Goal: Complete application form: Complete application form

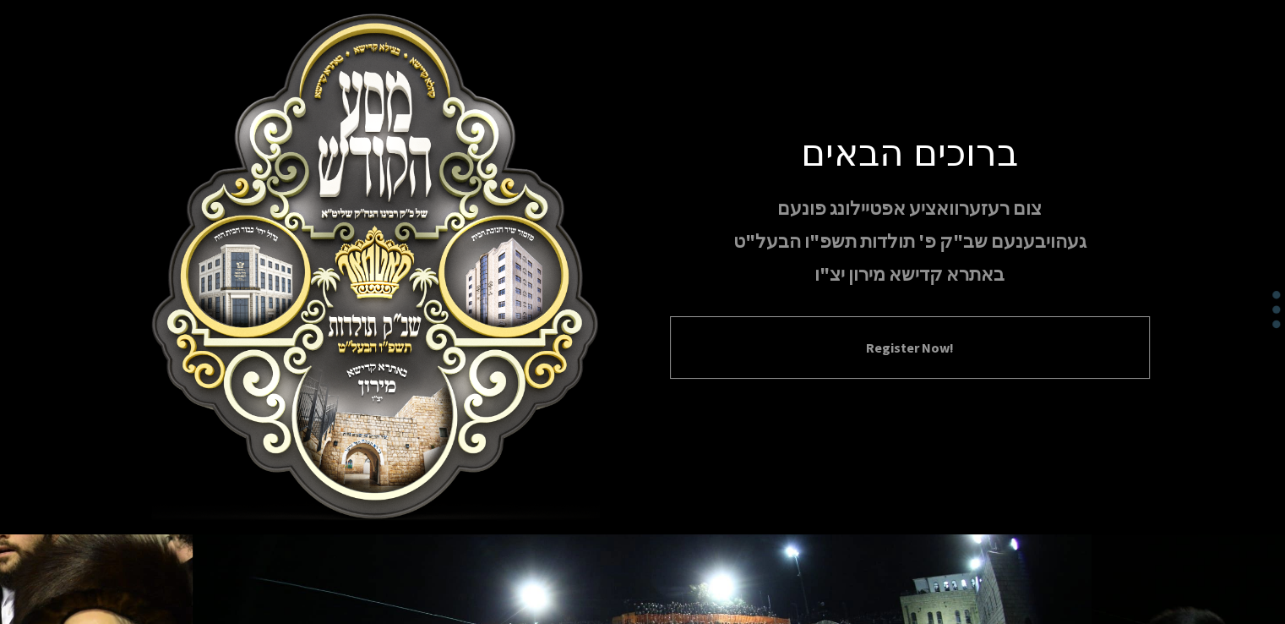
click at [923, 342] on button "Register Now!" at bounding box center [910, 347] width 438 height 20
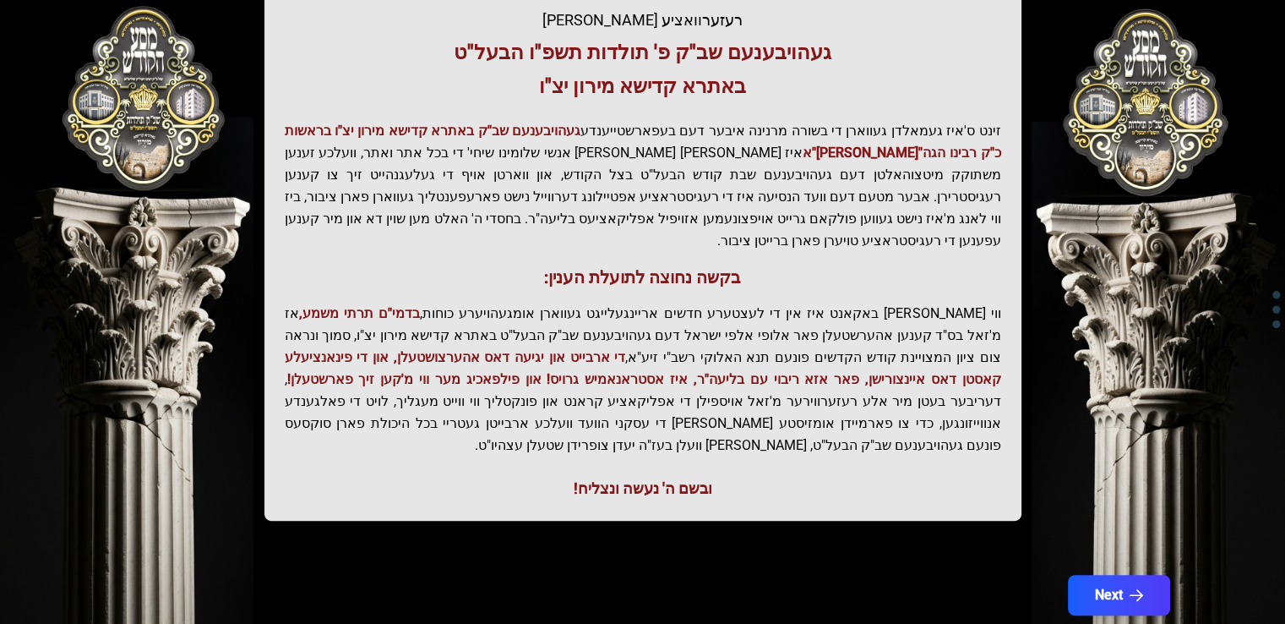
scroll to position [355, 0]
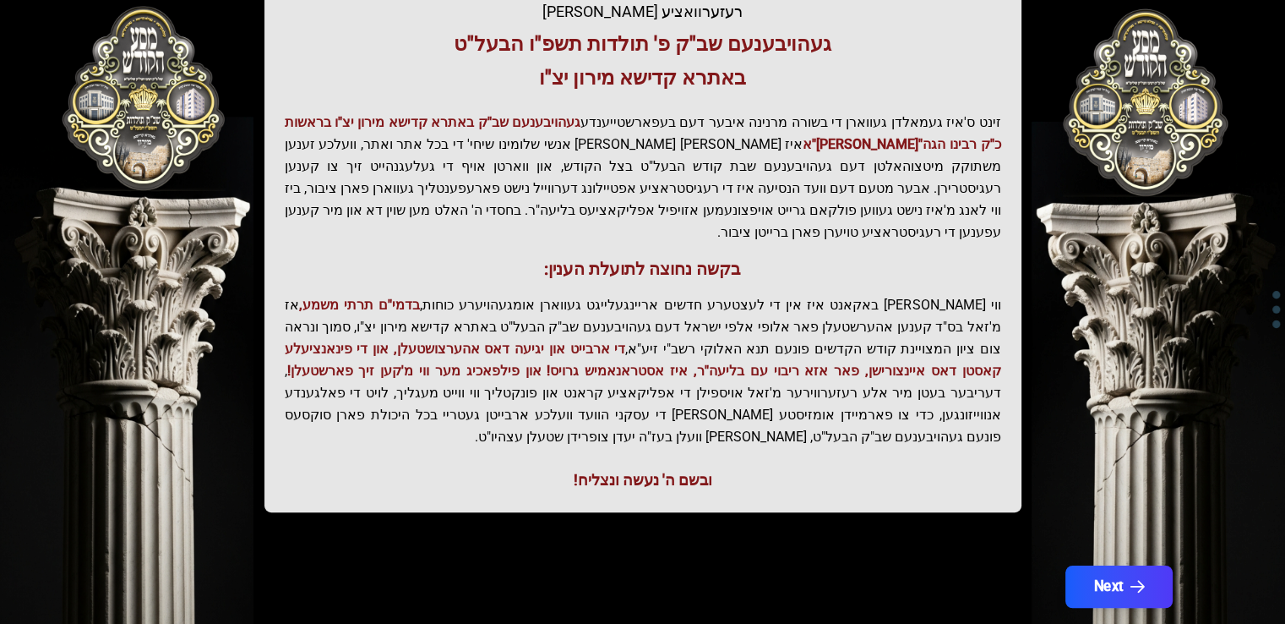
click at [1104, 565] on button "Next" at bounding box center [1118, 586] width 107 height 42
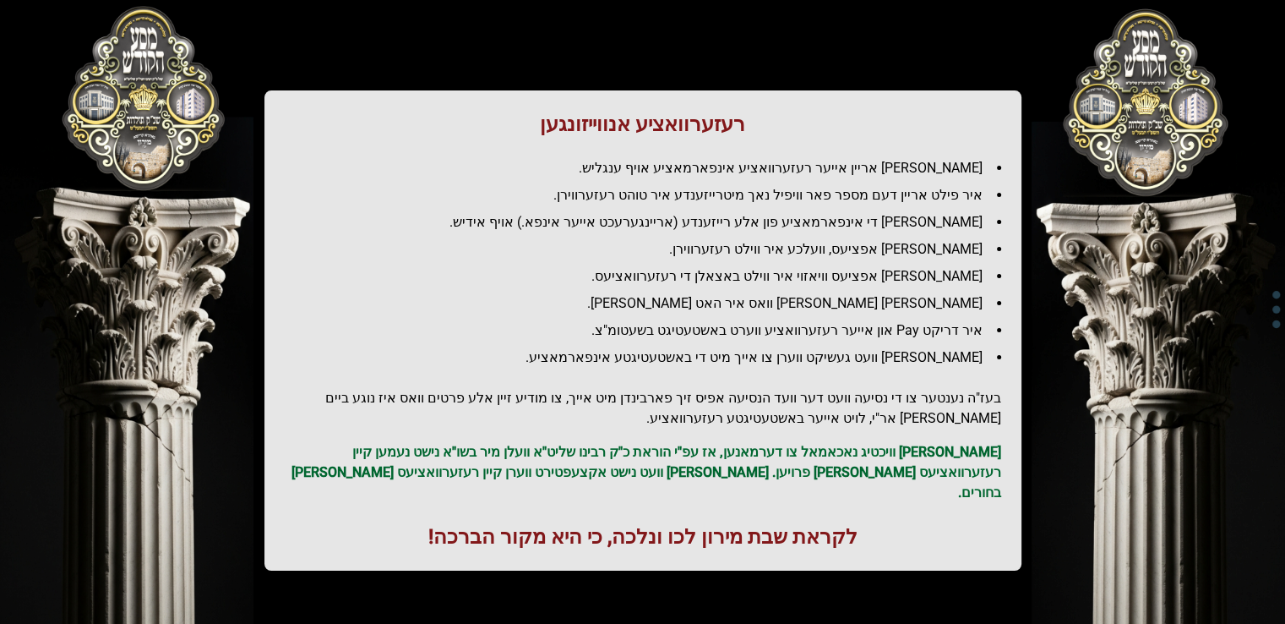
scroll to position [194, 0]
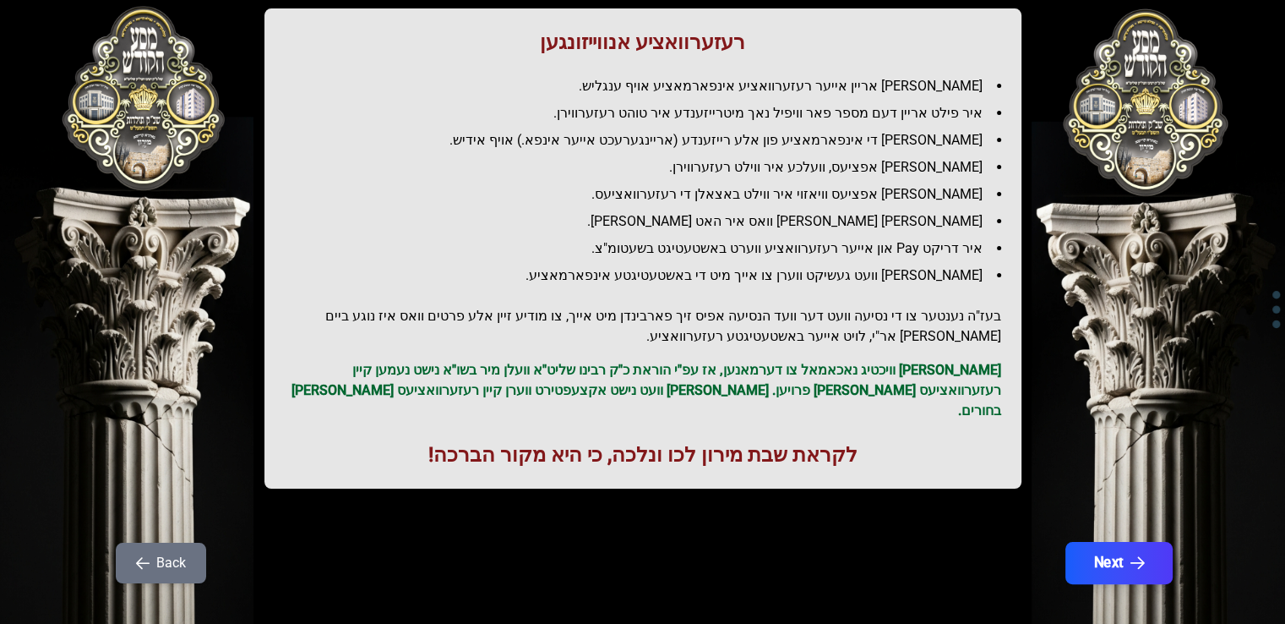
click at [1106, 545] on button "Next" at bounding box center [1118, 563] width 107 height 42
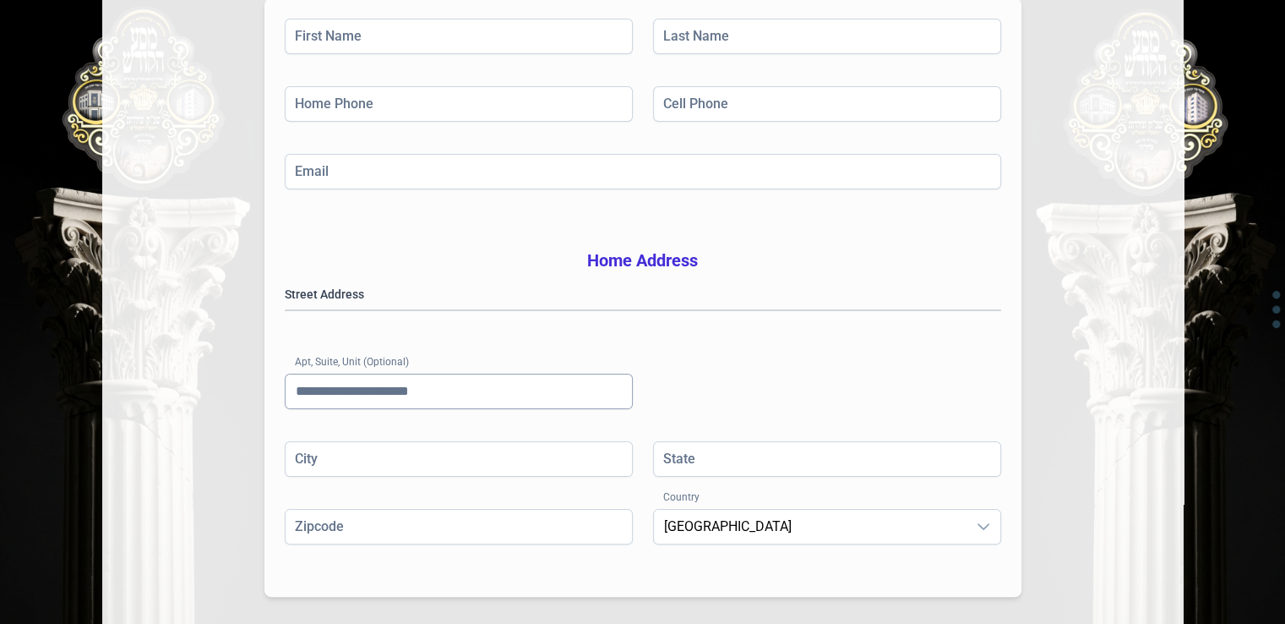
scroll to position [422, 0]
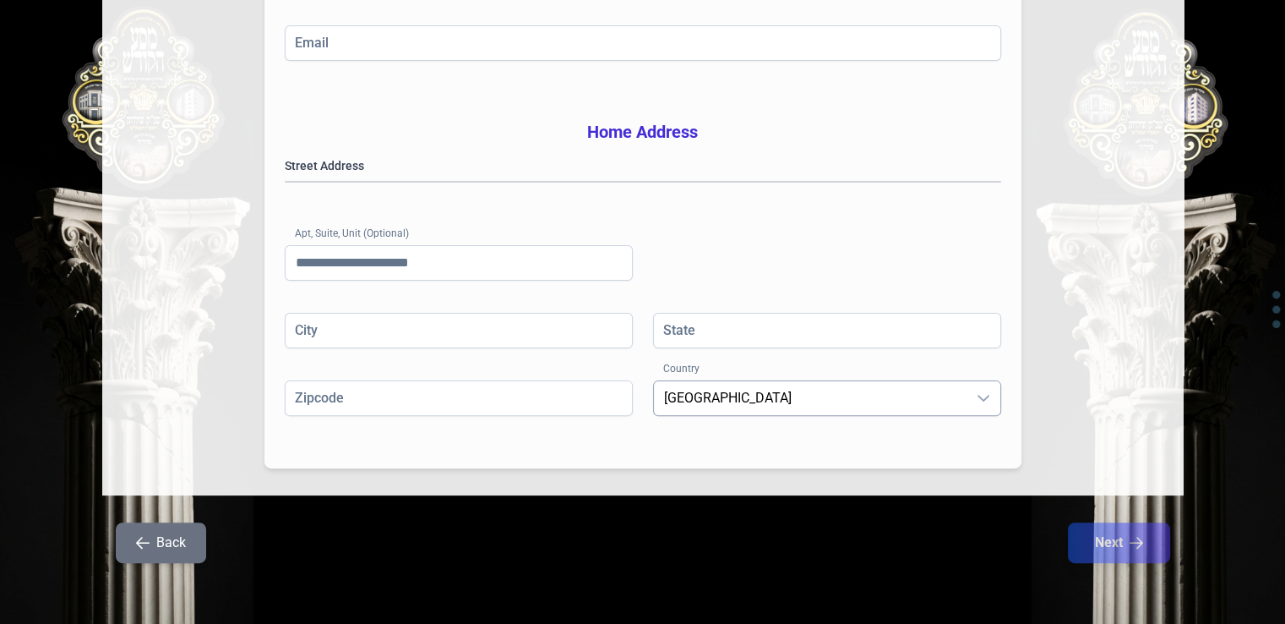
click at [983, 396] on icon "dropdown trigger" at bounding box center [984, 398] width 14 height 14
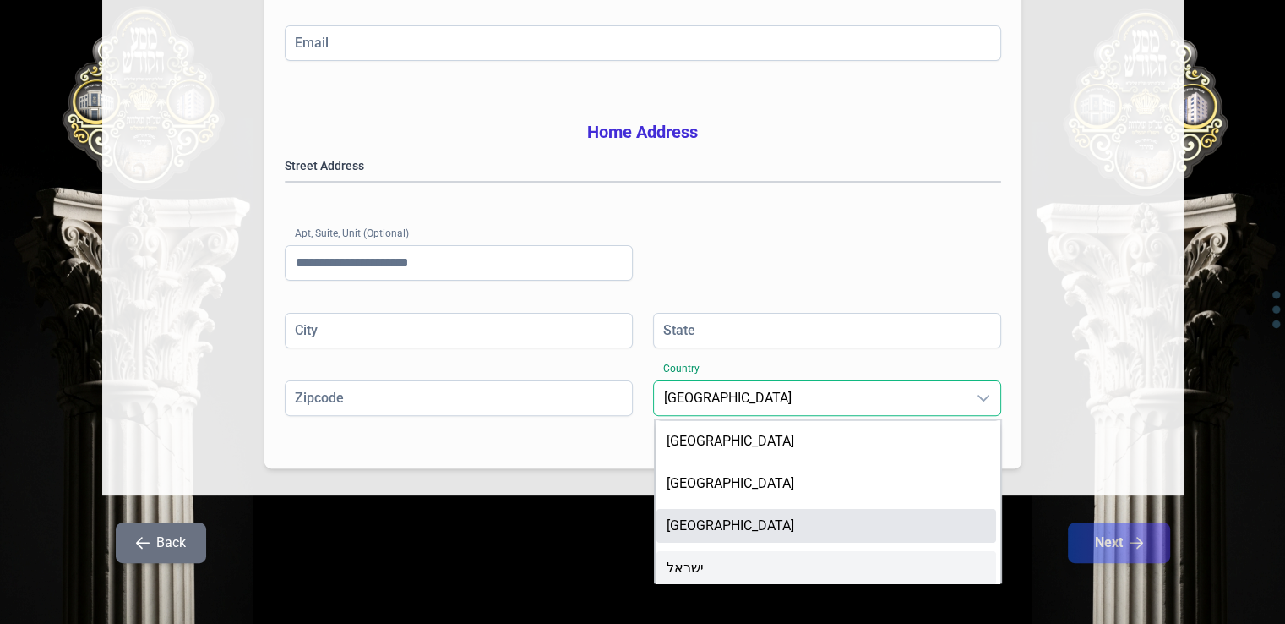
scroll to position [1, 0]
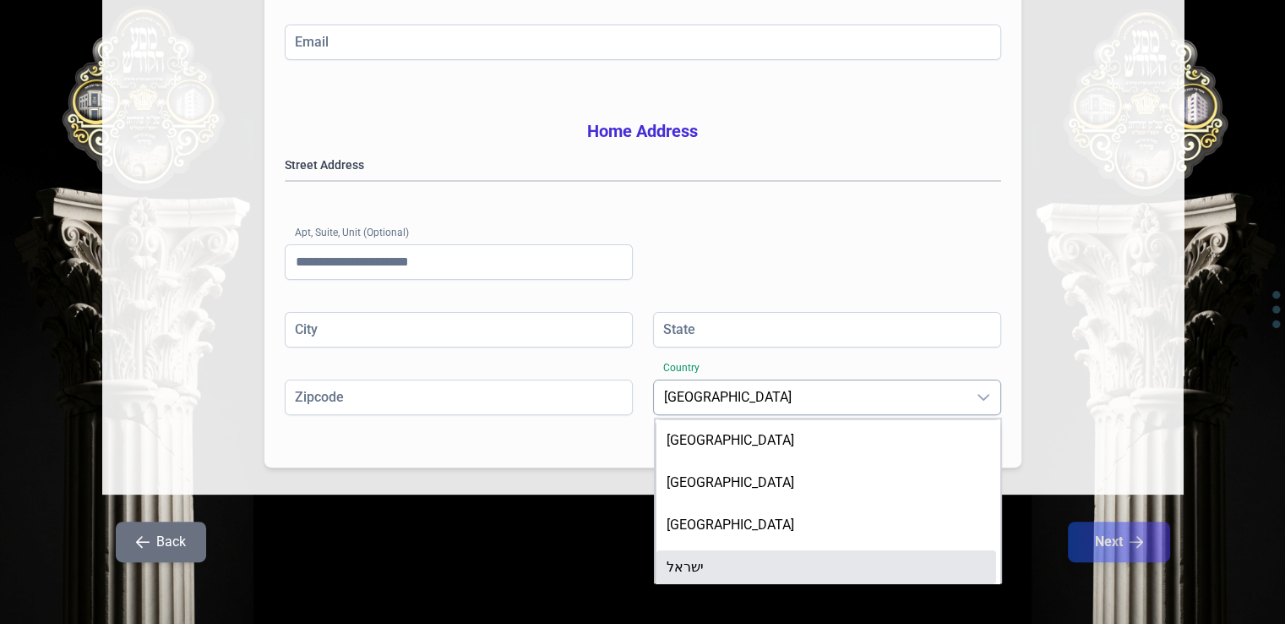
click at [686, 565] on span "ישראל" at bounding box center [685, 566] width 37 height 16
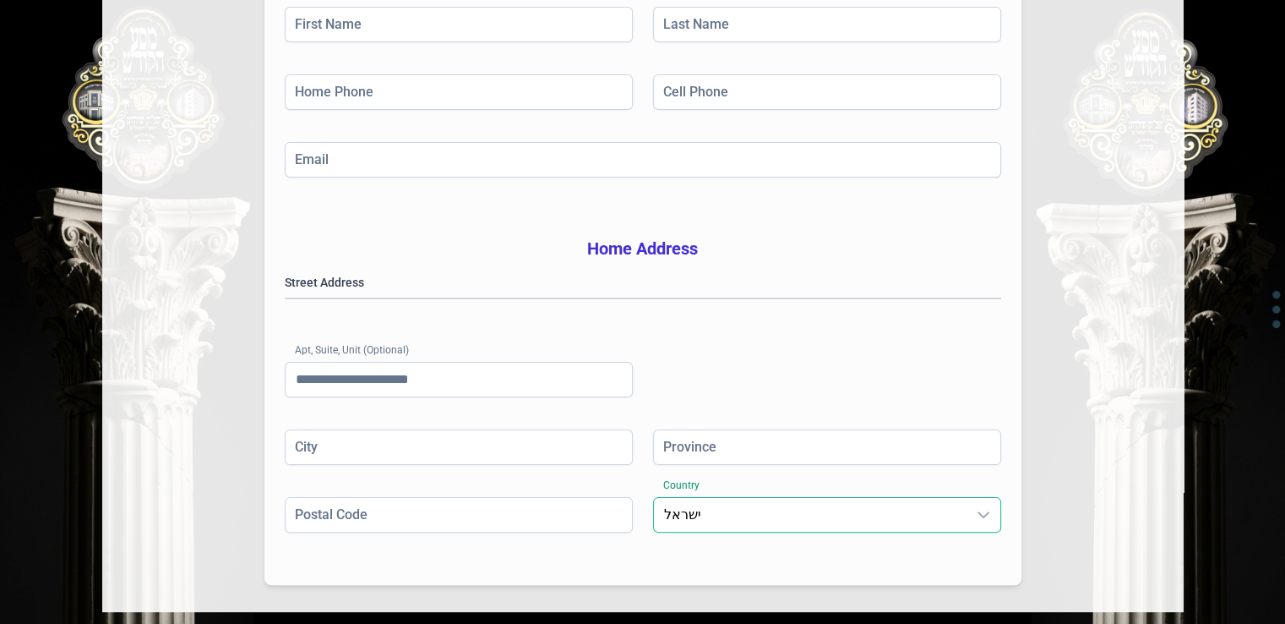
scroll to position [84, 0]
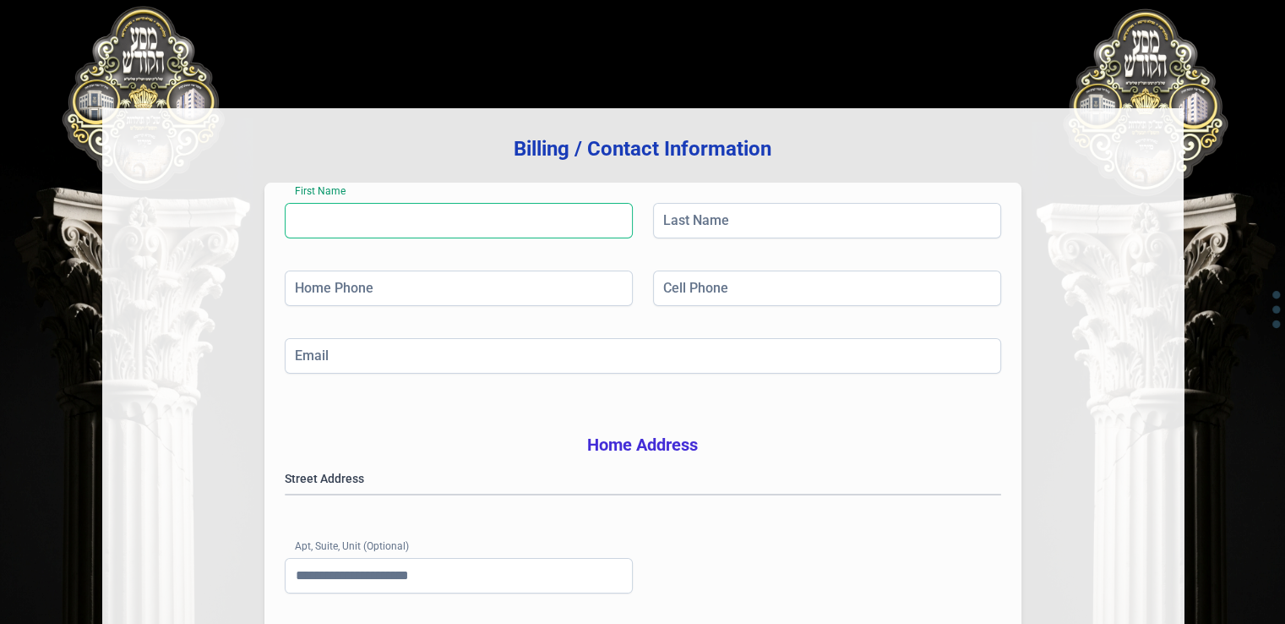
click at [365, 223] on input "First Name" at bounding box center [459, 220] width 348 height 35
type input "*"
drag, startPoint x: 454, startPoint y: 226, endPoint x: 367, endPoint y: 227, distance: 87.0
click at [367, 227] on input "**********" at bounding box center [459, 220] width 348 height 35
type input "*********"
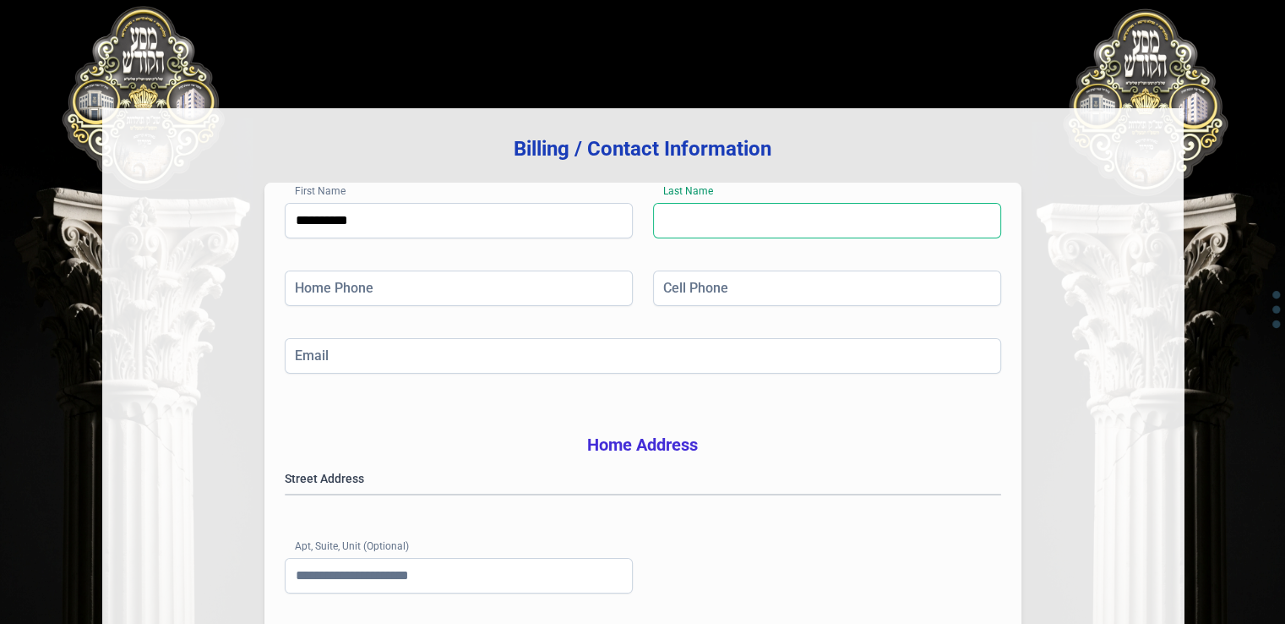
paste input "**********"
type input "**********"
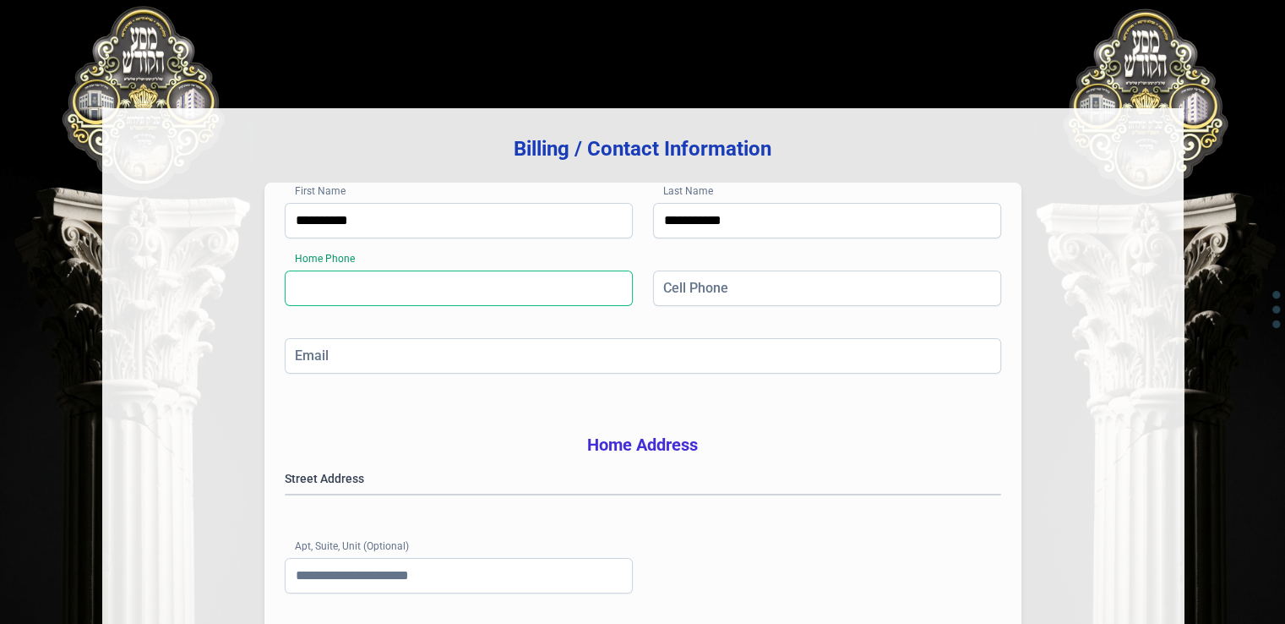
click at [399, 295] on input "Home Phone" at bounding box center [459, 287] width 348 height 35
type input "**********"
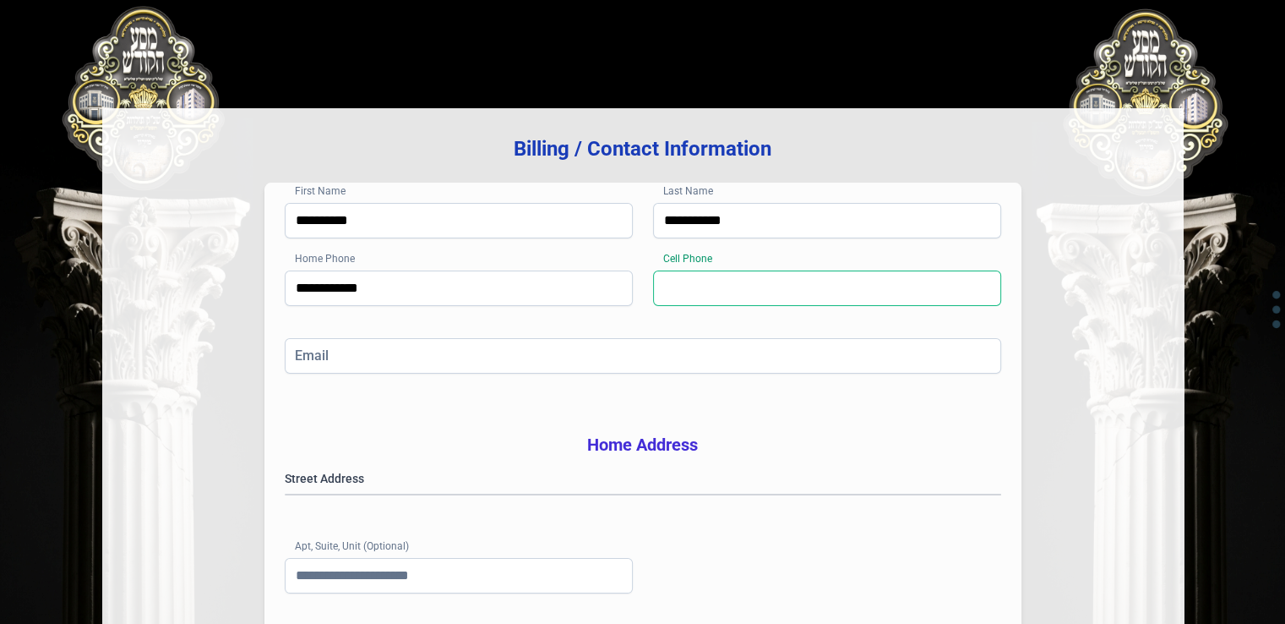
click at [731, 297] on input "Cell Phone" at bounding box center [827, 287] width 348 height 35
type input "**********"
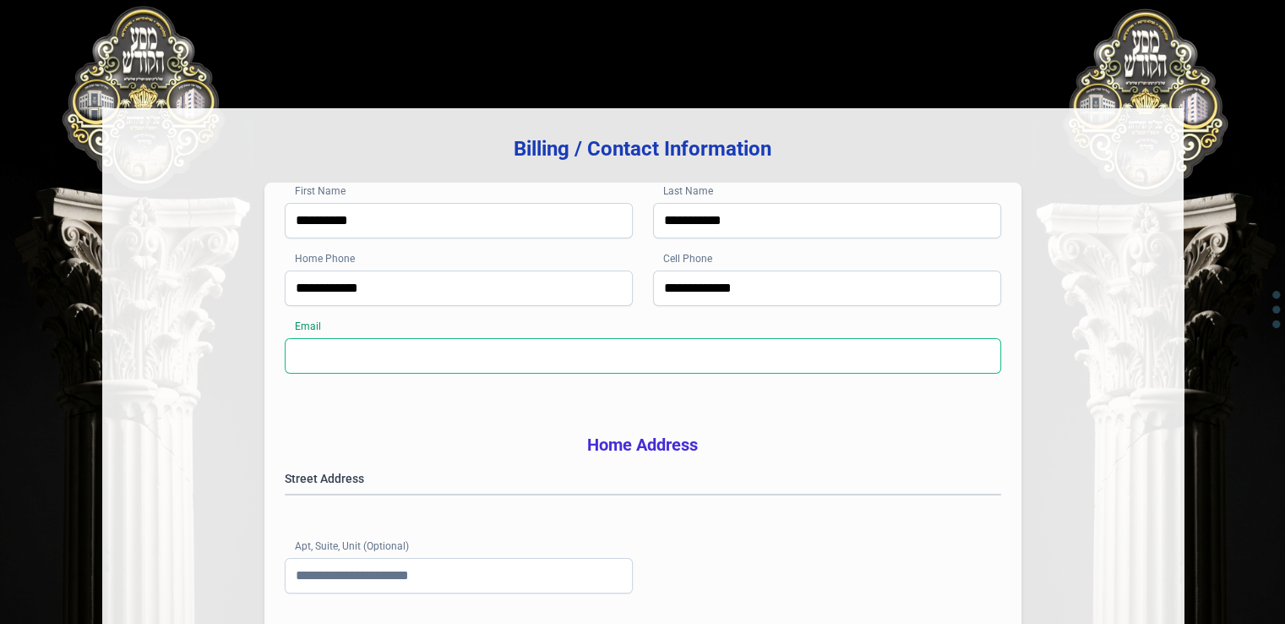
click at [614, 359] on input "Email" at bounding box center [643, 355] width 716 height 35
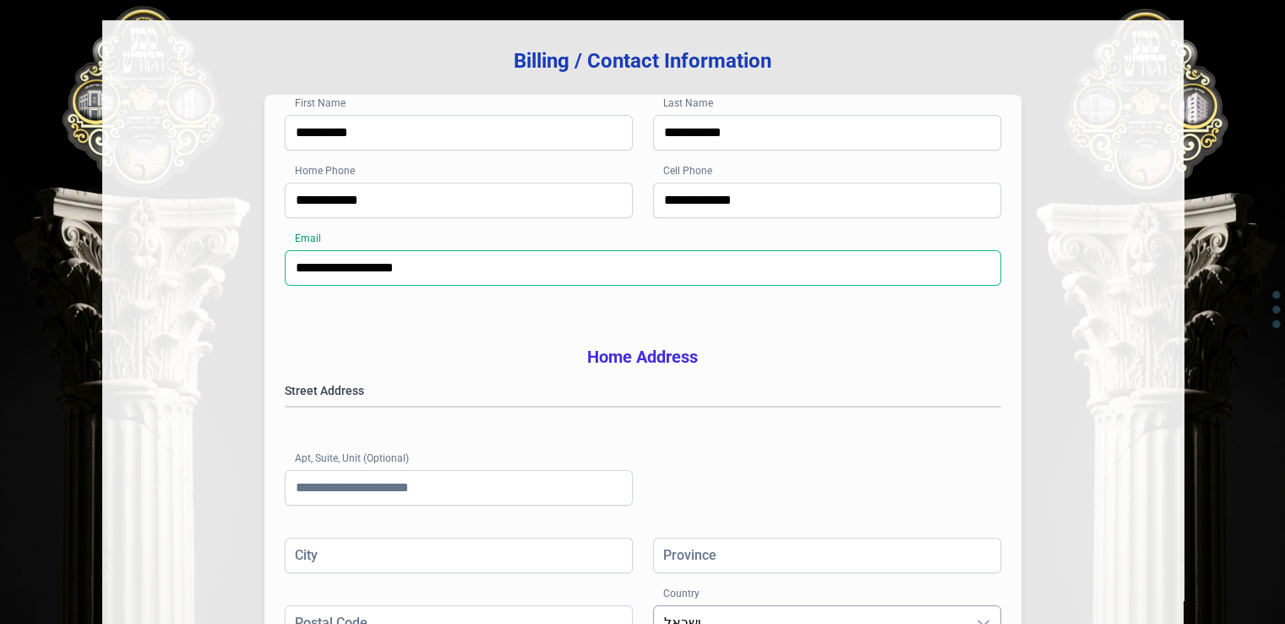
scroll to position [253, 0]
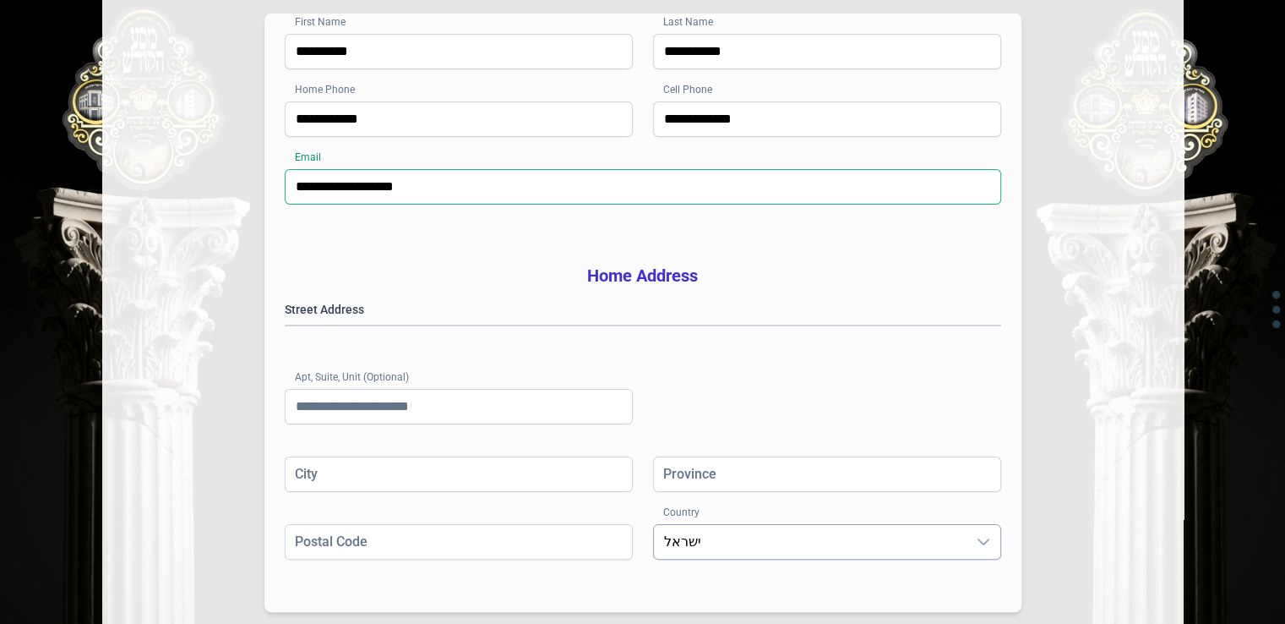
type input "**********"
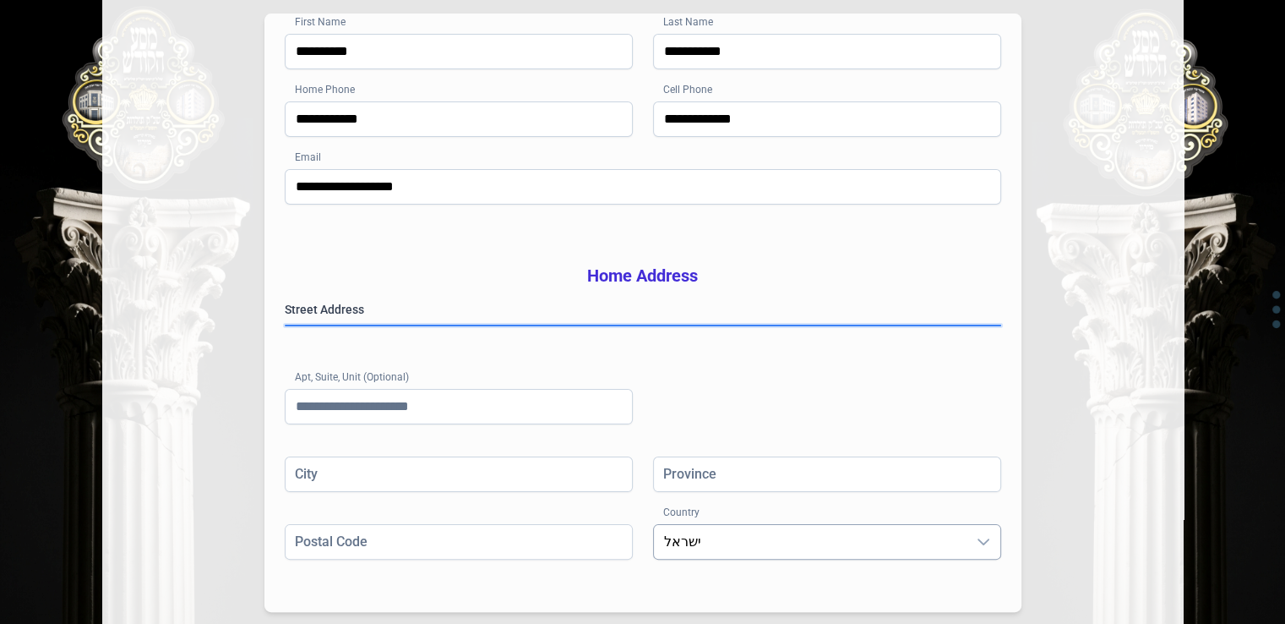
click at [286, 325] on gmp-place-autocomplete at bounding box center [286, 325] width 0 height 0
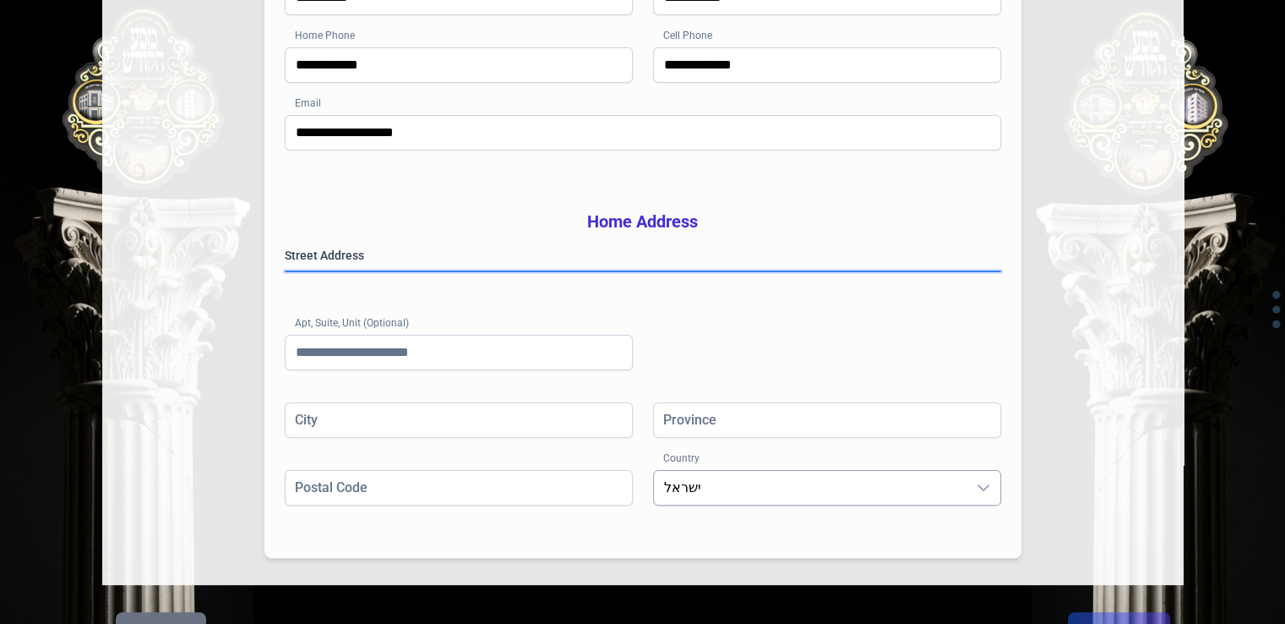
scroll to position [422, 0]
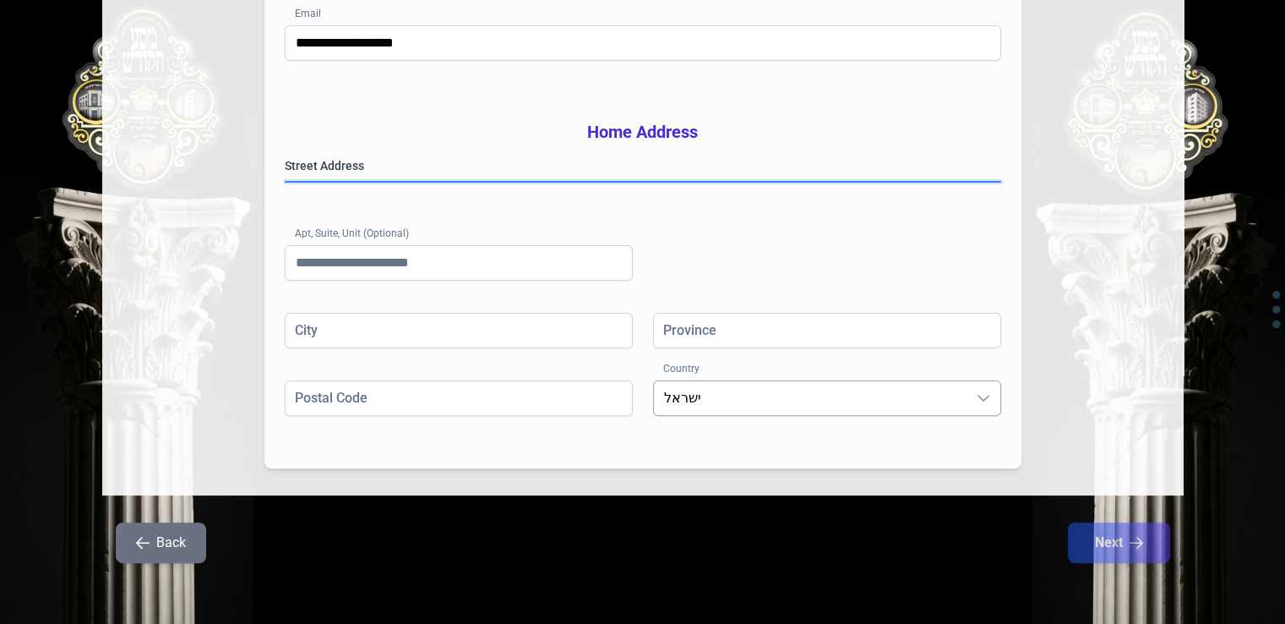
click at [286, 182] on gmp-place-autocomplete at bounding box center [286, 182] width 0 height 0
drag, startPoint x: 549, startPoint y: 183, endPoint x: 477, endPoint y: 183, distance: 71.8
click at [286, 182] on gmp-place-autocomplete at bounding box center [286, 182] width 0 height 0
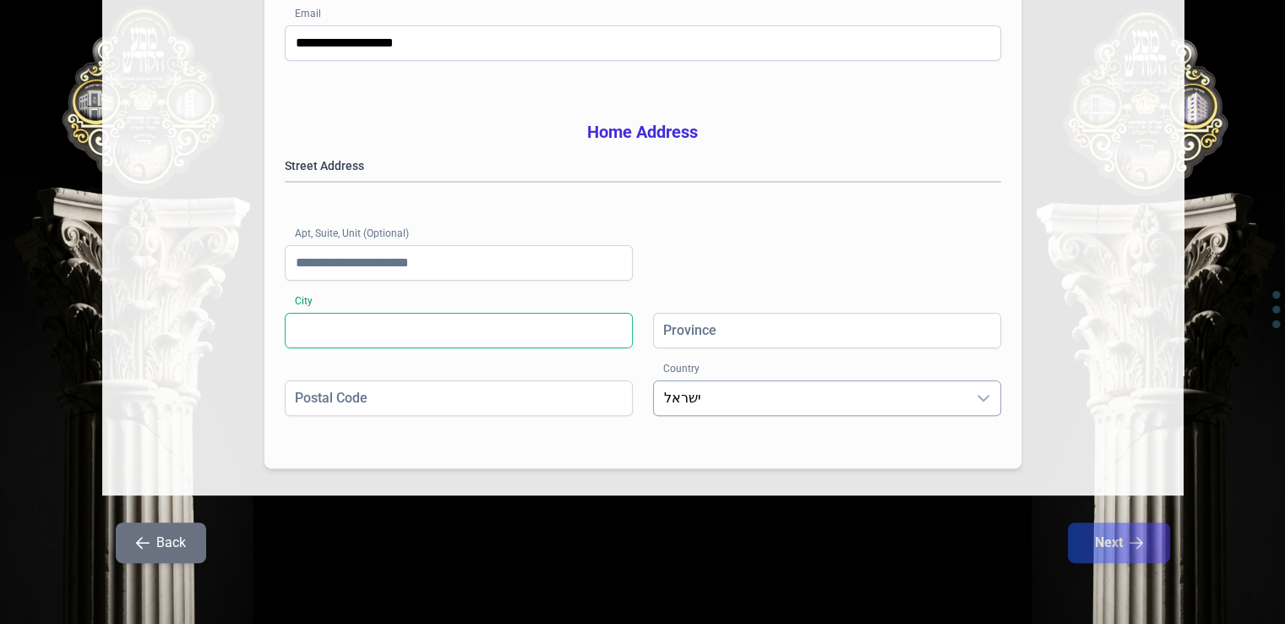
click at [410, 337] on input "City" at bounding box center [459, 330] width 348 height 35
paste input "**********"
type input "**********"
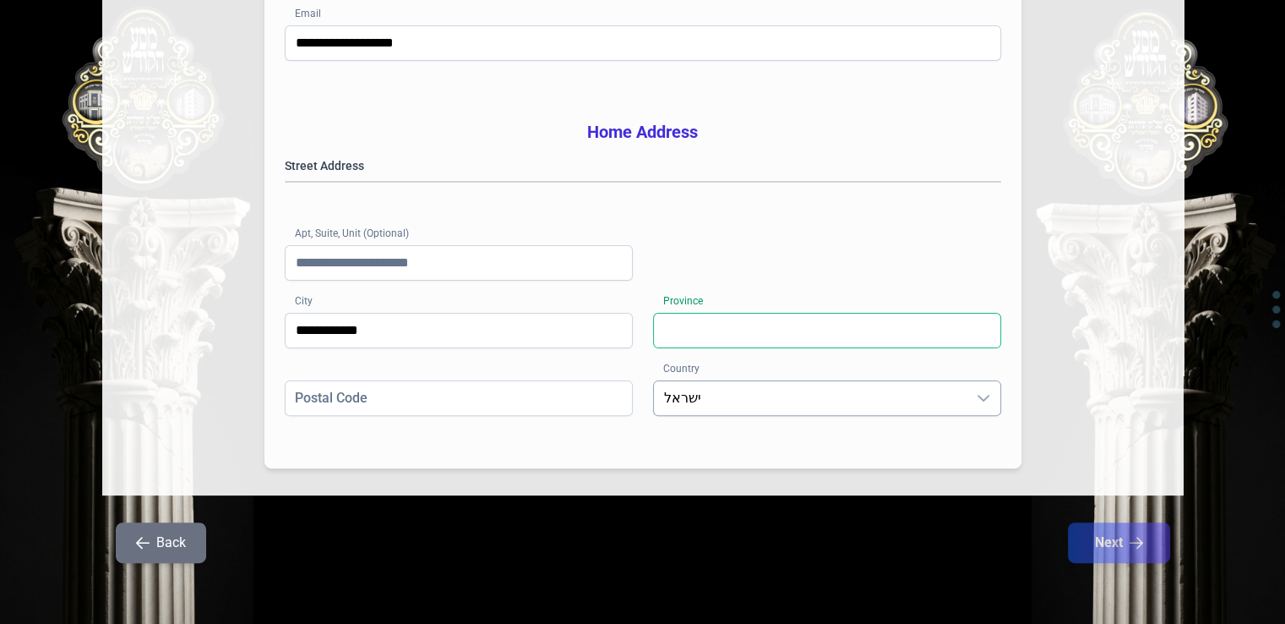
click at [687, 340] on input "Province" at bounding box center [827, 330] width 348 height 35
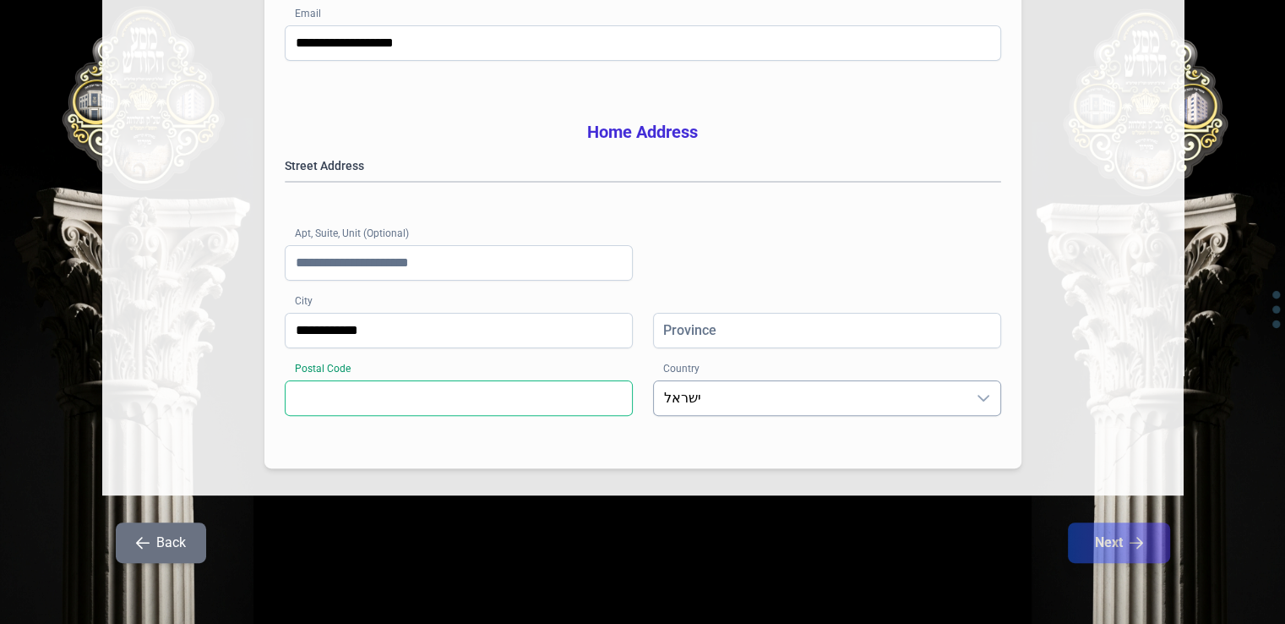
click at [464, 410] on input "Postal Code" at bounding box center [459, 397] width 348 height 35
type input "*******"
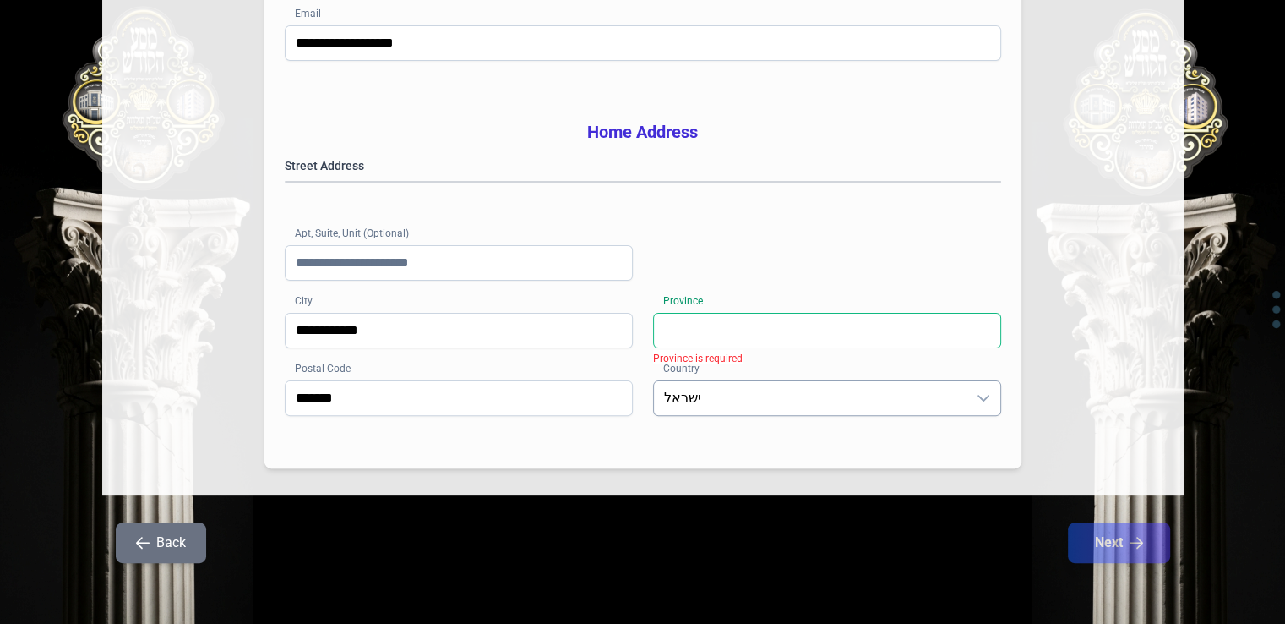
click at [750, 334] on input "Province" at bounding box center [827, 330] width 348 height 35
click at [692, 301] on div "Street Address [GEOGRAPHIC_DATA] (Optional)" at bounding box center [643, 234] width 716 height 155
drag, startPoint x: 746, startPoint y: 362, endPoint x: 738, endPoint y: 357, distance: 9.1
click at [738, 357] on div "**********" at bounding box center [643, 347] width 716 height 68
click at [727, 324] on input "Province" at bounding box center [827, 330] width 348 height 35
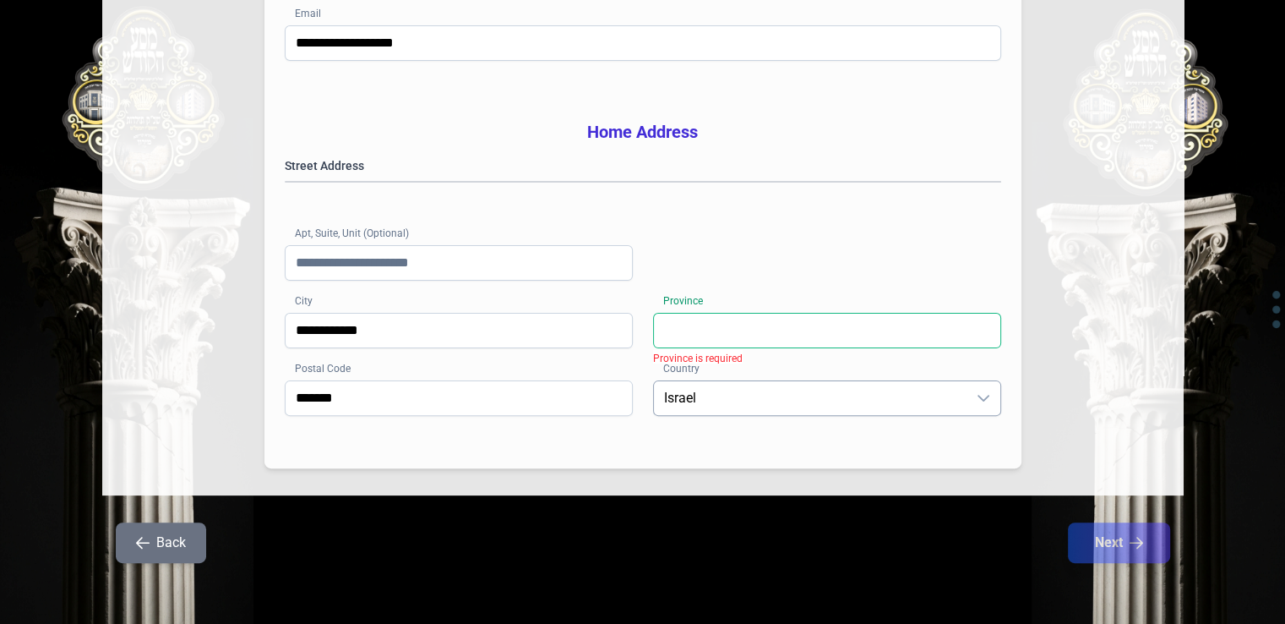
type input "*"
type input "*********"
click at [527, 241] on div "Street Address [GEOGRAPHIC_DATA] (Optional)" at bounding box center [643, 234] width 716 height 155
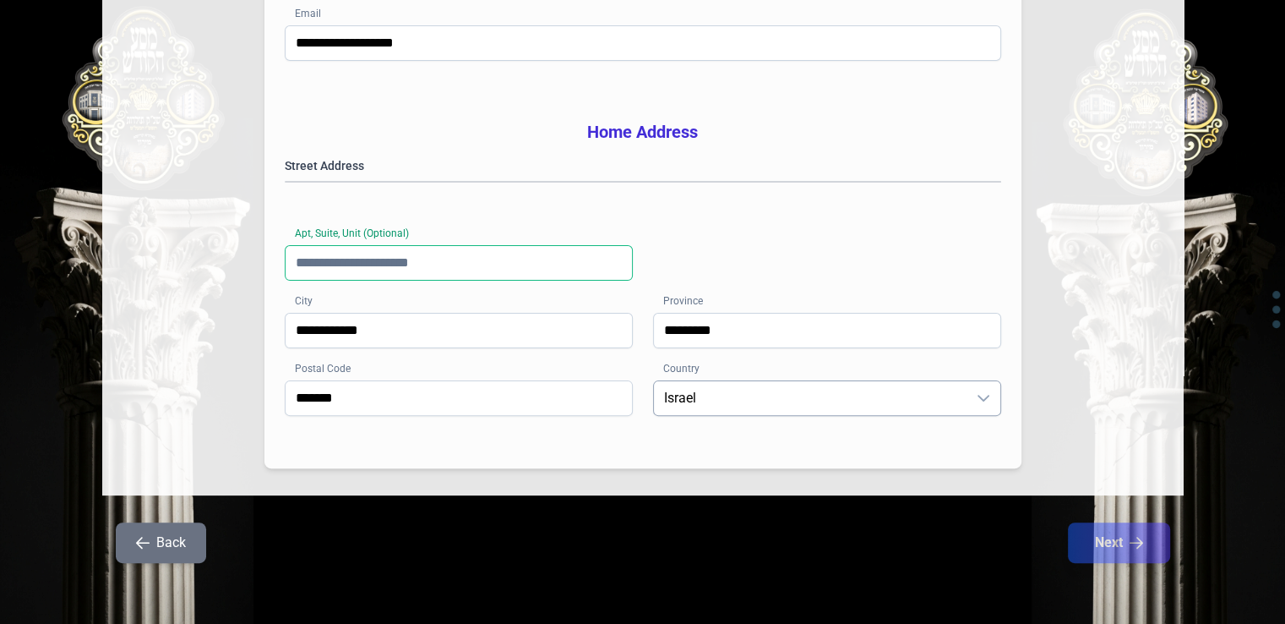
click at [449, 264] on input "Apt, Suite, Unit (Optional)" at bounding box center [459, 262] width 348 height 35
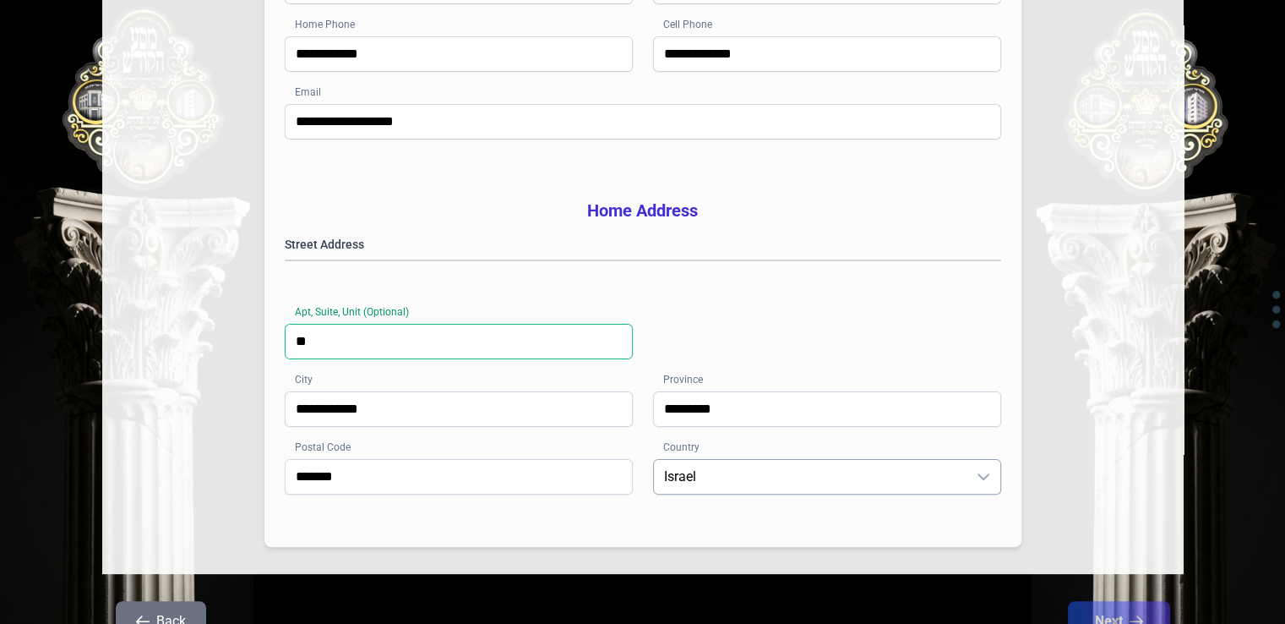
scroll to position [338, 0]
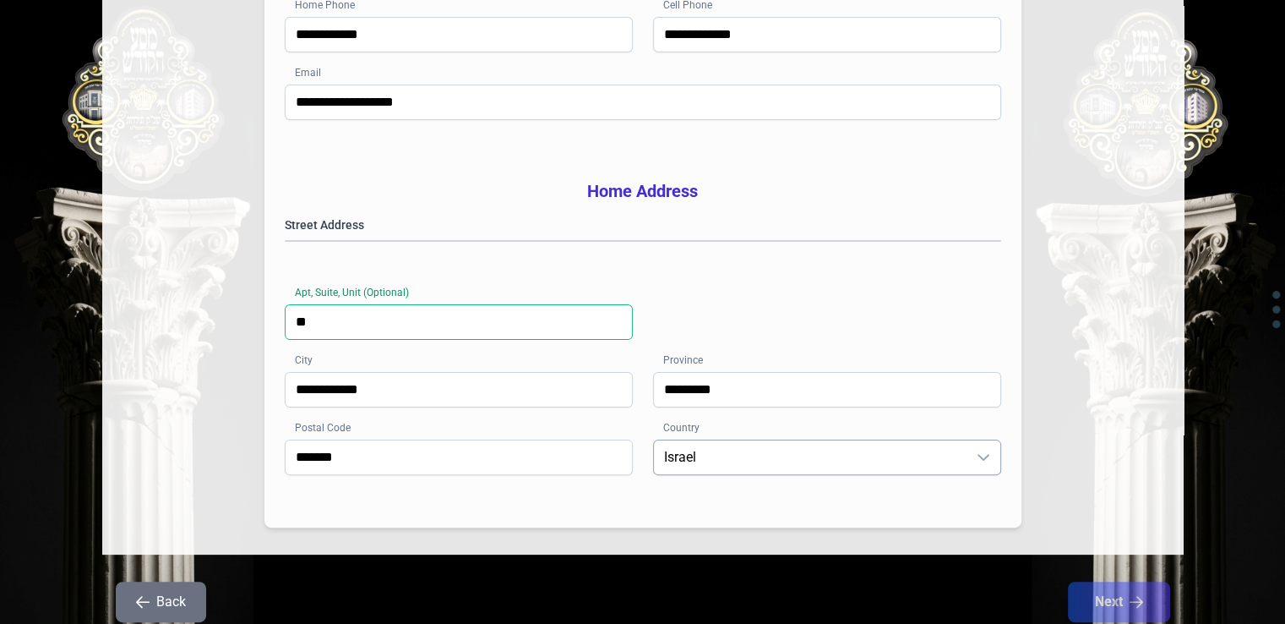
type input "**"
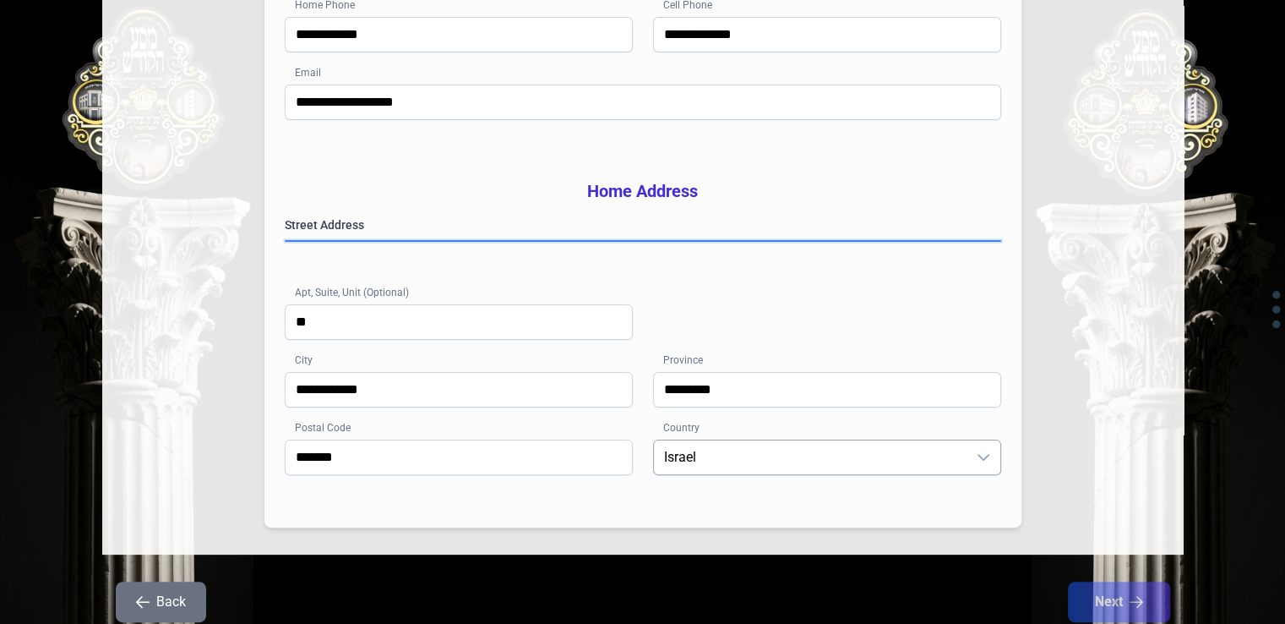
click at [286, 241] on gmp-place-autocomplete at bounding box center [286, 241] width 0 height 0
drag, startPoint x: 532, startPoint y: 259, endPoint x: 473, endPoint y: 259, distance: 59.1
click at [286, 241] on gmp-place-autocomplete at bounding box center [286, 241] width 0 height 0
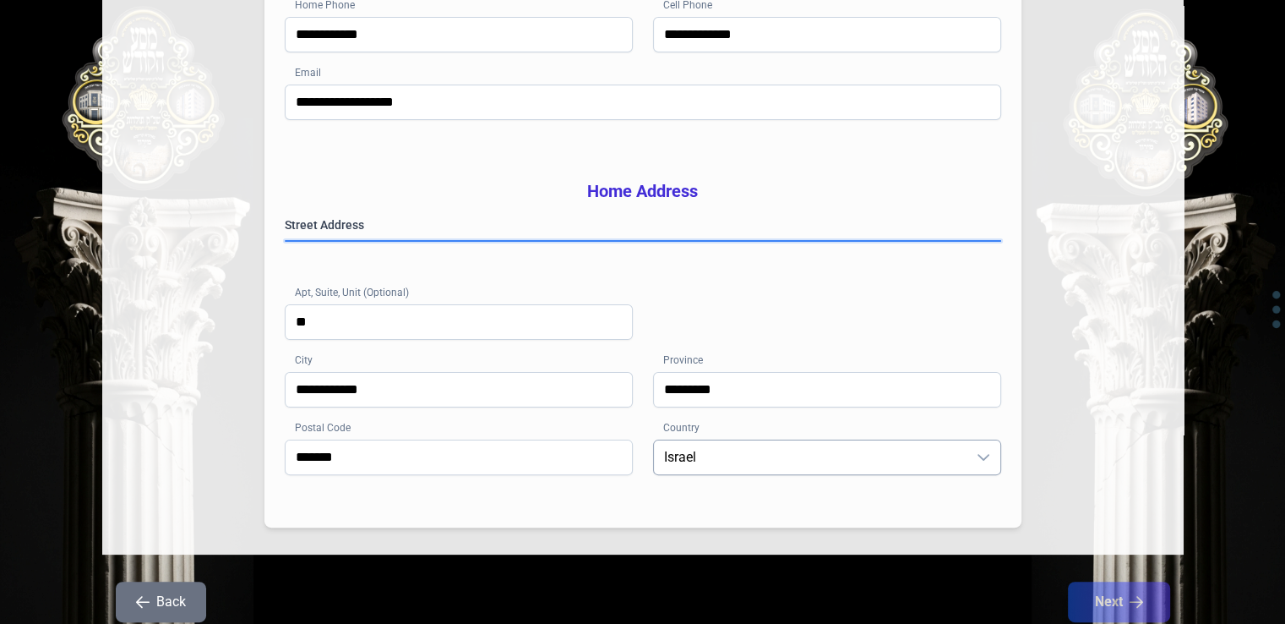
click at [286, 241] on gmp-place-autocomplete at bounding box center [286, 241] width 0 height 0
drag, startPoint x: 568, startPoint y: 261, endPoint x: 477, endPoint y: 268, distance: 90.7
click at [286, 241] on gmp-place-autocomplete at bounding box center [286, 241] width 0 height 0
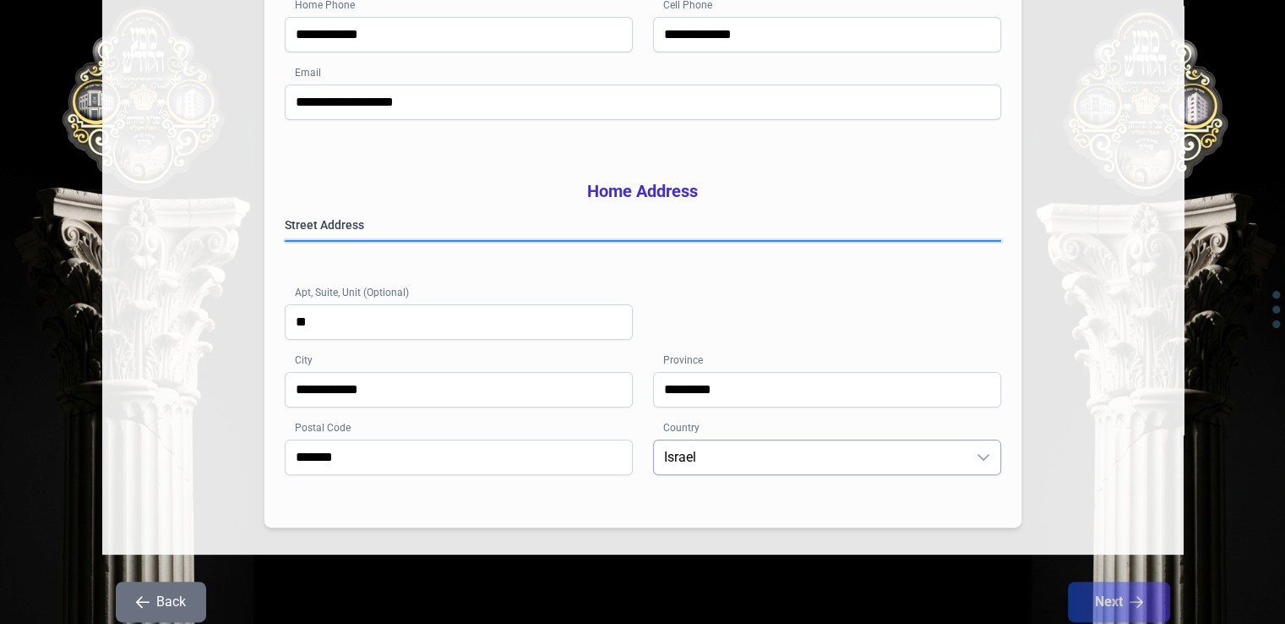
click at [286, 241] on gmp-place-autocomplete at bounding box center [286, 241] width 0 height 0
type input "**********"
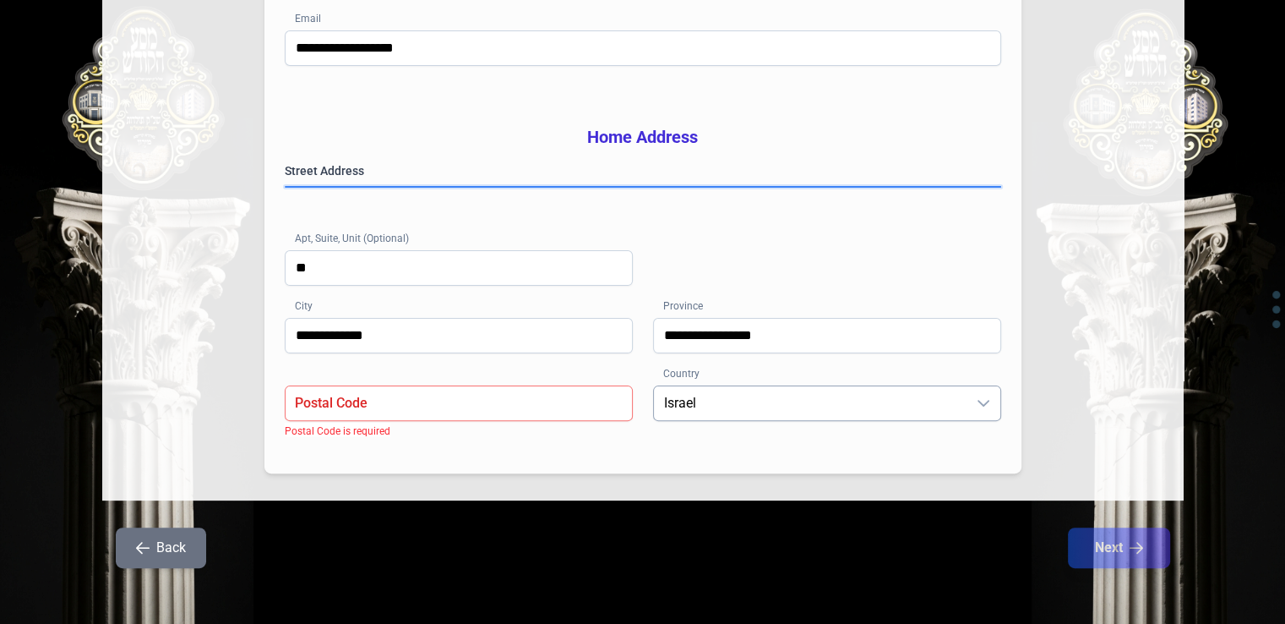
scroll to position [422, 0]
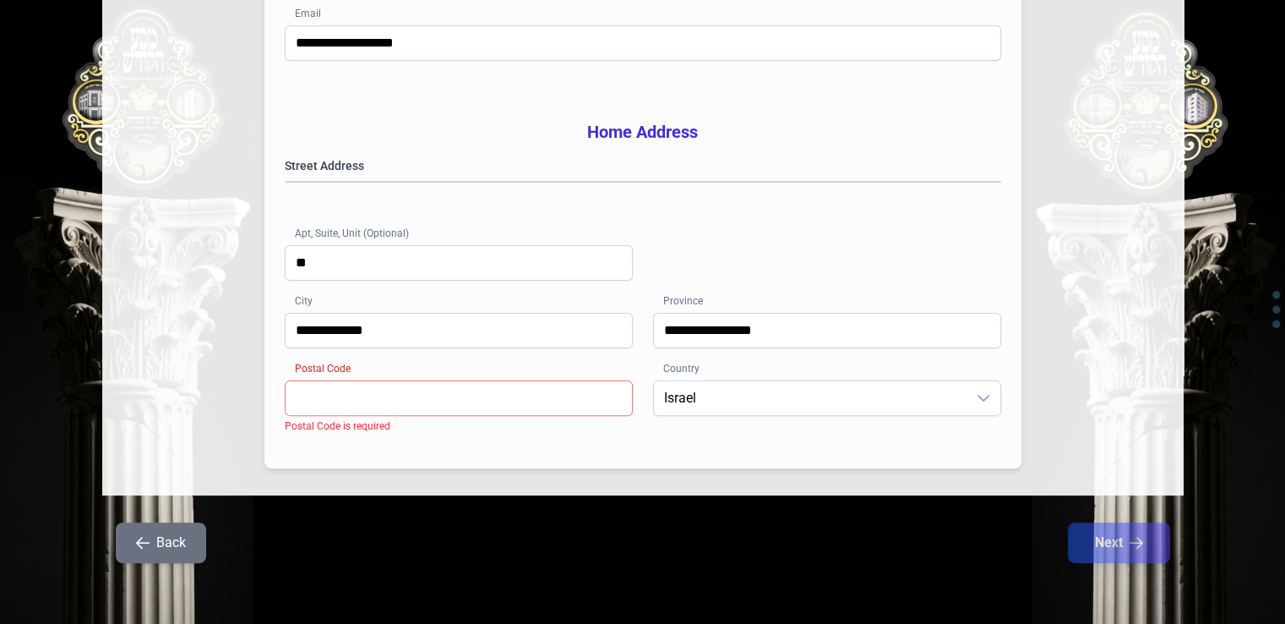
click at [423, 389] on input "Postal Code" at bounding box center [459, 397] width 348 height 35
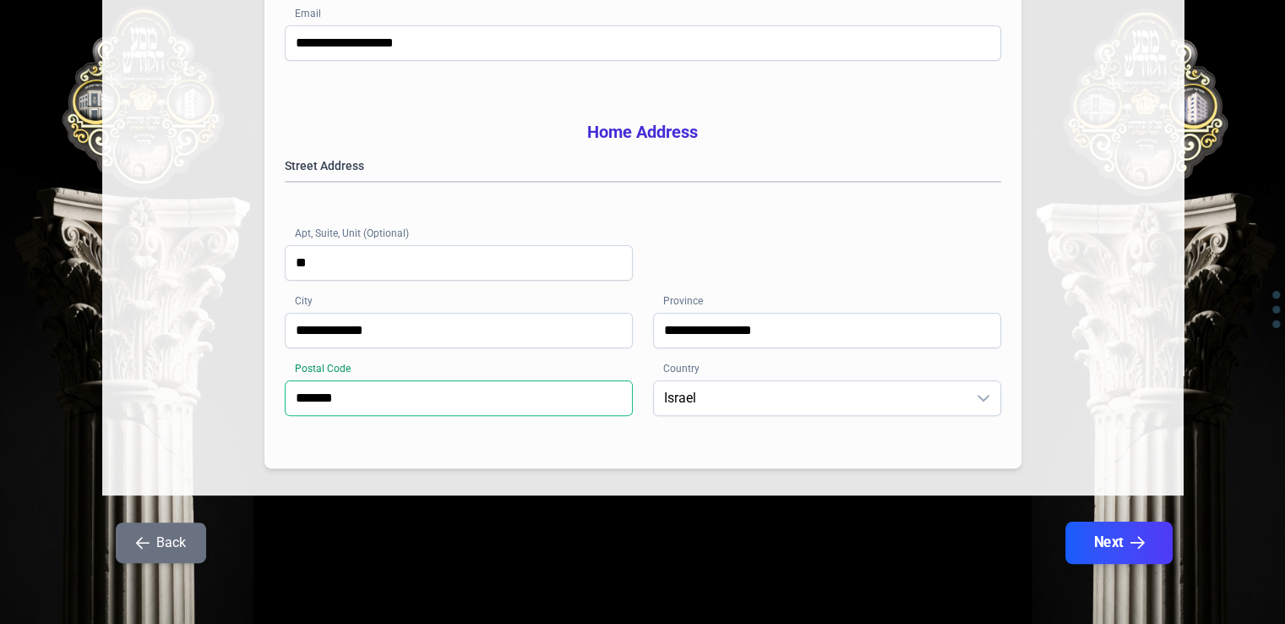
type input "*******"
click at [1120, 538] on button "Next" at bounding box center [1118, 542] width 107 height 42
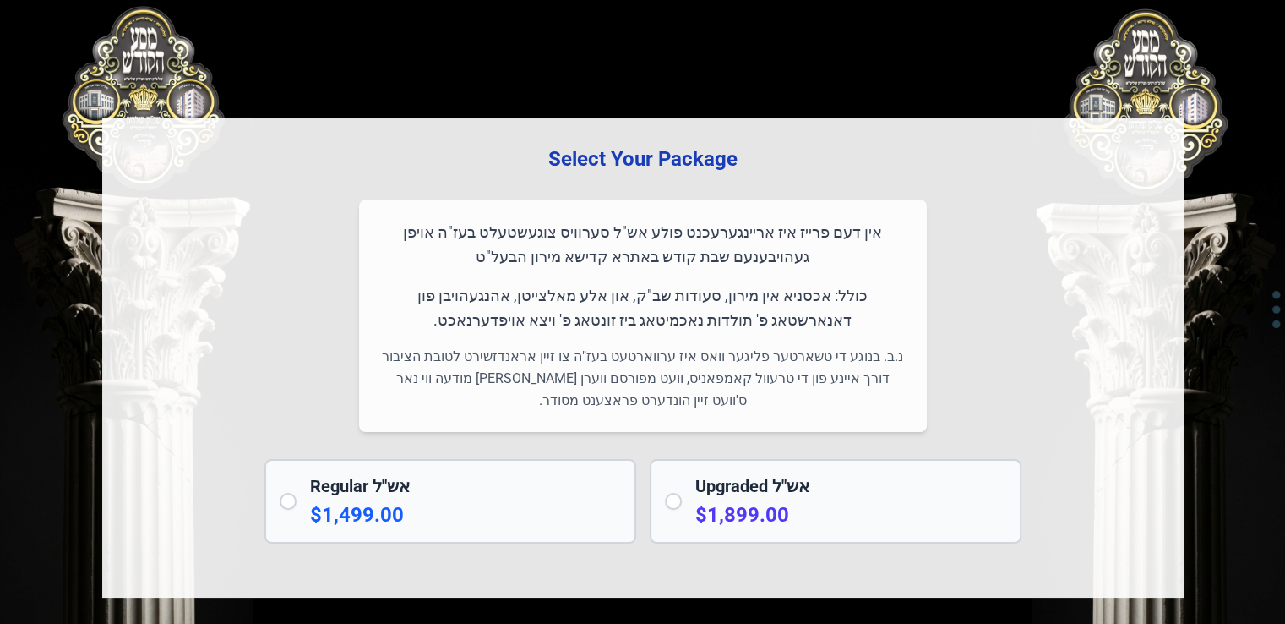
scroll to position [0, 0]
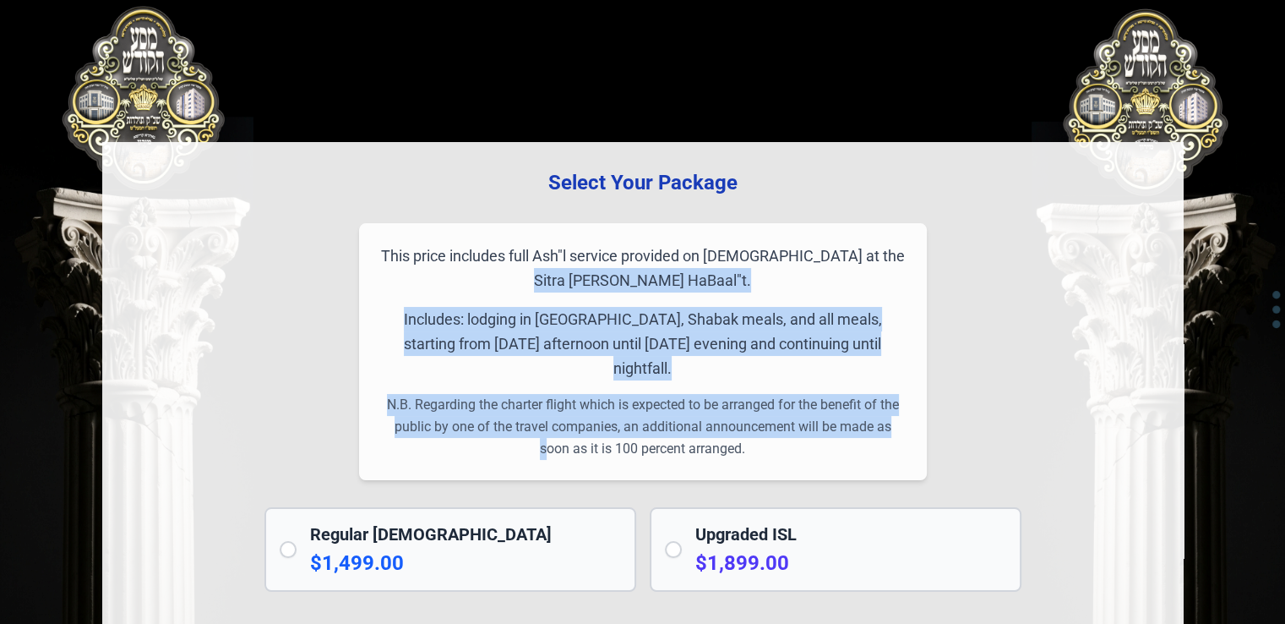
drag, startPoint x: 764, startPoint y: 423, endPoint x: 397, endPoint y: 233, distance: 413.0
click at [397, 233] on div "This price includes full Ash"l service provided on [DEMOGRAPHIC_DATA] at the Si…" at bounding box center [643, 351] width 568 height 257
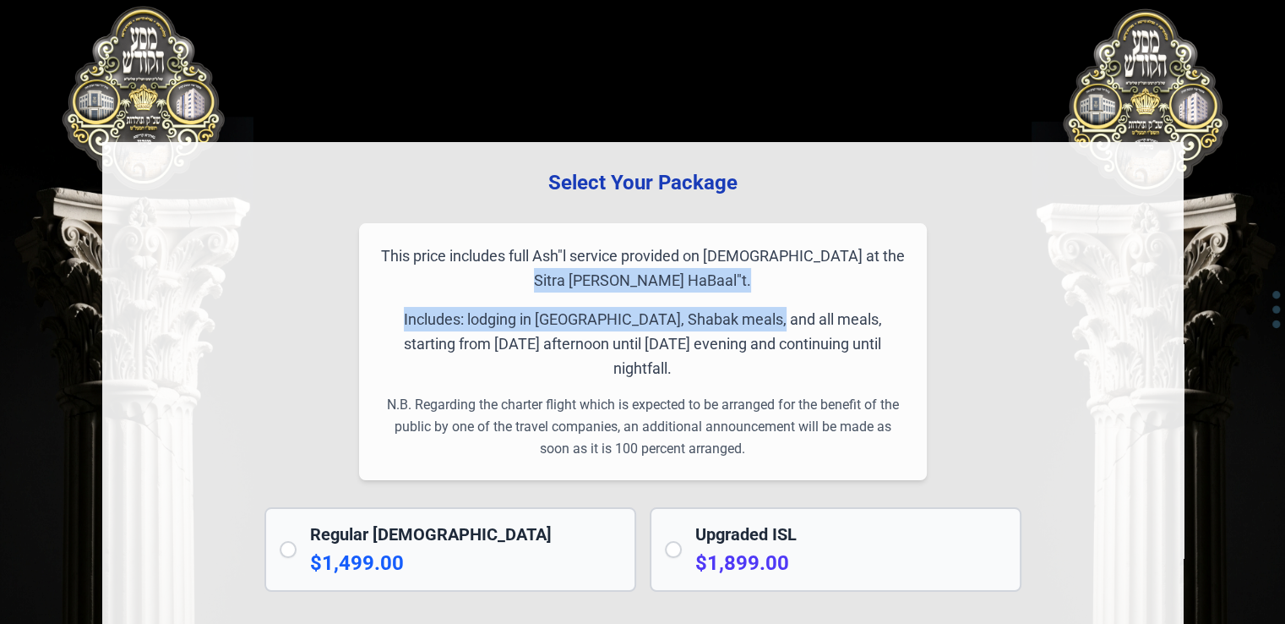
drag, startPoint x: 395, startPoint y: 256, endPoint x: 764, endPoint y: 302, distance: 372.0
click at [764, 302] on div "This price includes full Ash"l service provided on [DEMOGRAPHIC_DATA] at the Si…" at bounding box center [643, 351] width 568 height 257
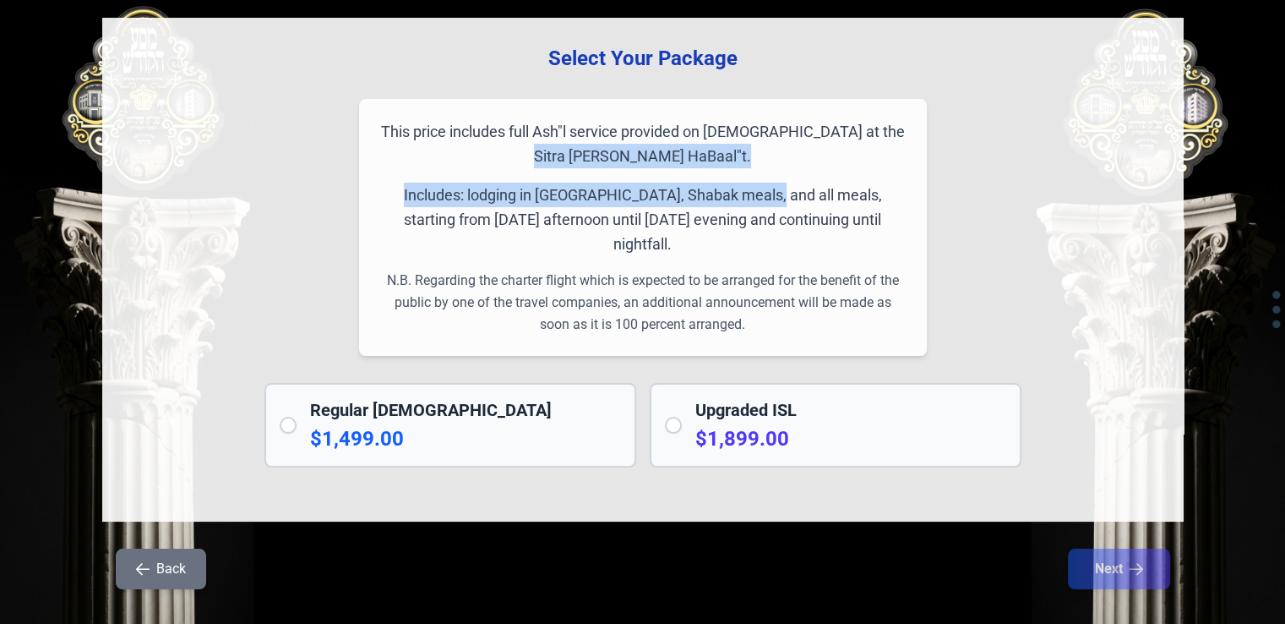
scroll to position [125, 0]
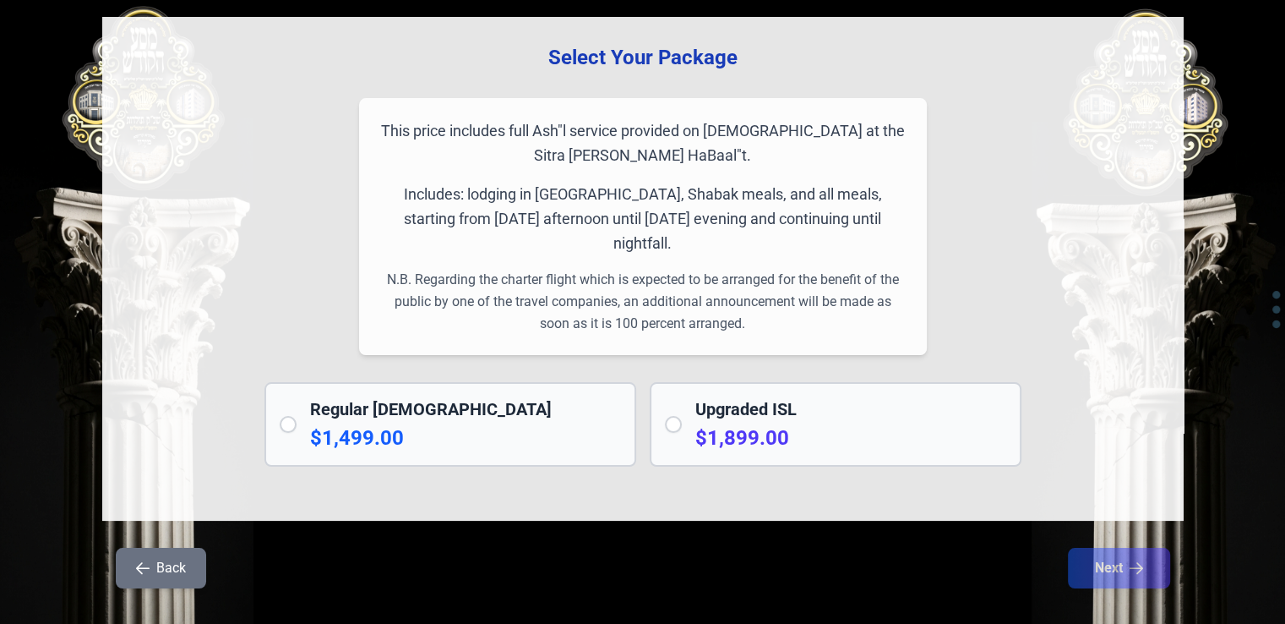
click at [770, 325] on div "This price includes full Ash"l service provided on [DEMOGRAPHIC_DATA] at the Si…" at bounding box center [643, 226] width 568 height 257
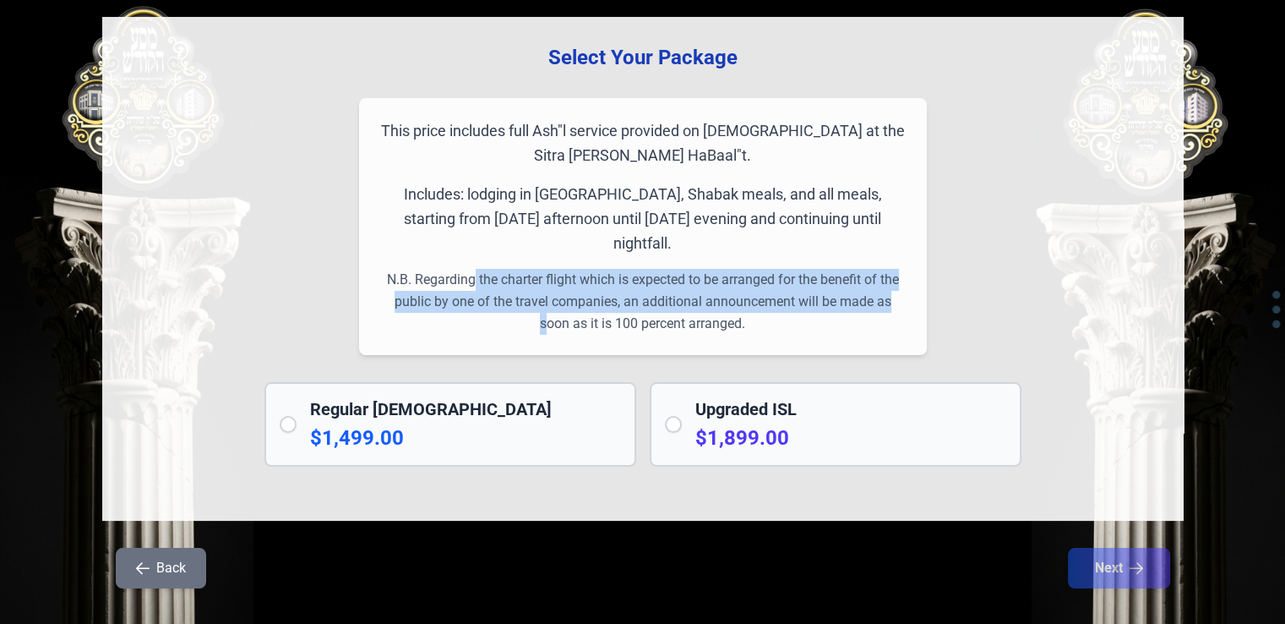
drag, startPoint x: 754, startPoint y: 291, endPoint x: 463, endPoint y: 244, distance: 294.5
click at [463, 269] on p "N.B. Regarding the charter flight which is expected to be arranged for the bene…" at bounding box center [642, 302] width 527 height 66
click at [813, 308] on p "N.B. Regarding the charter flight which is expected to be arranged for the bene…" at bounding box center [642, 302] width 527 height 66
click at [764, 299] on p "N.B. Regarding the charter flight which is expected to be arranged for the bene…" at bounding box center [642, 302] width 527 height 66
drag, startPoint x: 745, startPoint y: 298, endPoint x: 476, endPoint y: 258, distance: 272.5
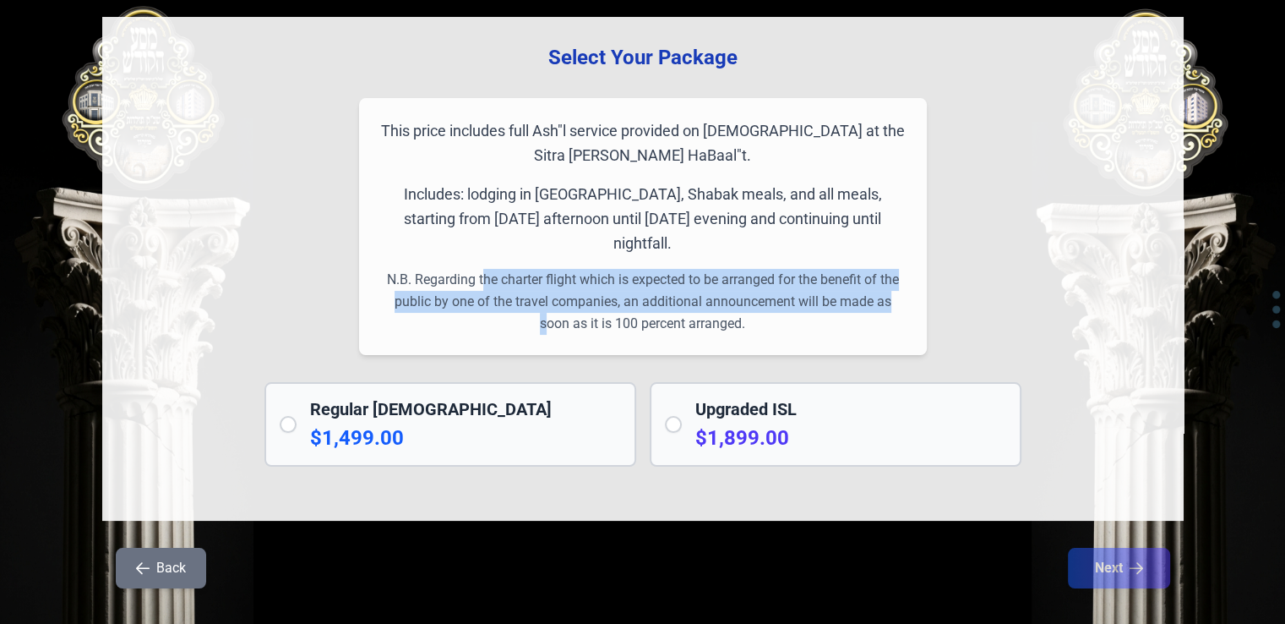
click at [476, 271] on font "N.B. Regarding the charter flight which is expected to be arranged for the bene…" at bounding box center [643, 301] width 512 height 60
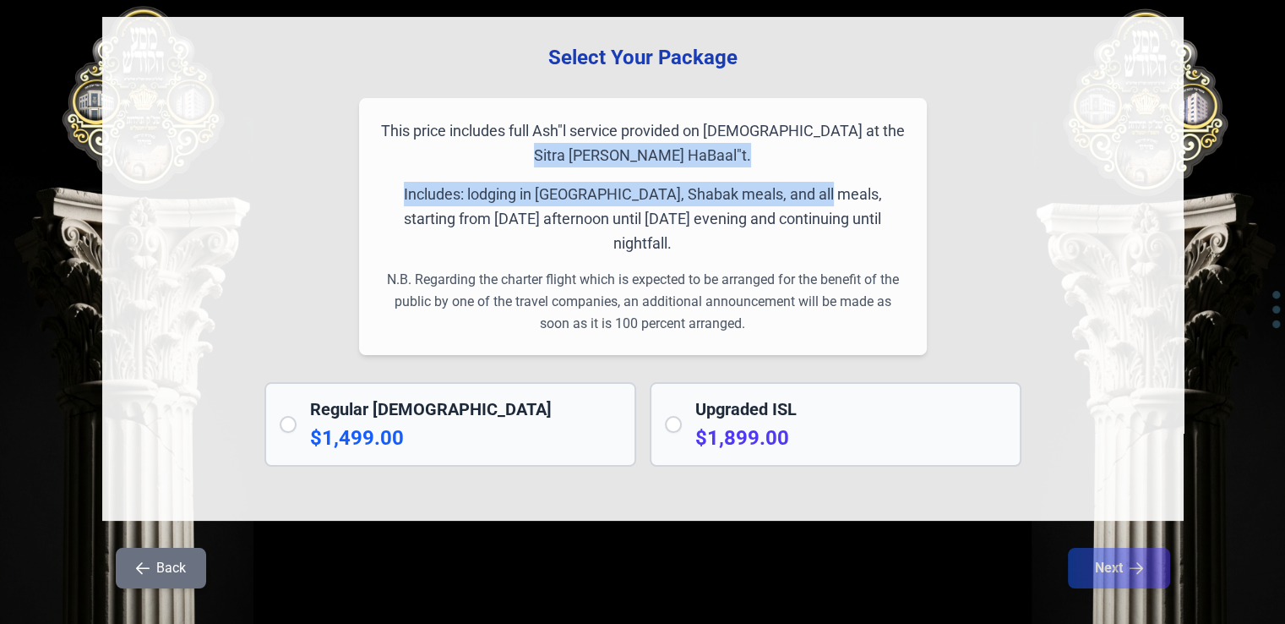
drag, startPoint x: 395, startPoint y: 122, endPoint x: 812, endPoint y: 187, distance: 421.6
click at [812, 187] on div "This price includes full Ash"l service provided on [DEMOGRAPHIC_DATA] at the Si…" at bounding box center [643, 226] width 568 height 257
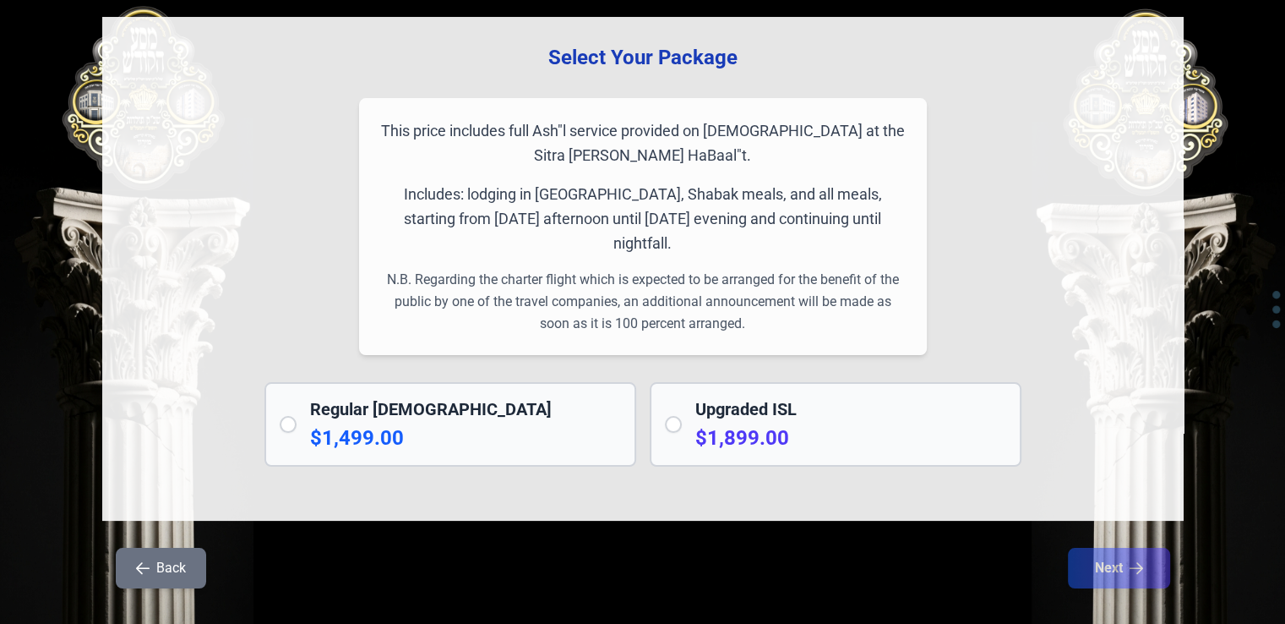
click at [581, 98] on div "This price includes full Ash"l service provided on [DEMOGRAPHIC_DATA] at the Si…" at bounding box center [643, 226] width 568 height 257
drag, startPoint x: 392, startPoint y: 125, endPoint x: 791, endPoint y: 162, distance: 400.5
click at [771, 163] on p "This price includes full Ash"l service provided on [DEMOGRAPHIC_DATA] at the Si…" at bounding box center [642, 143] width 527 height 50
drag, startPoint x: 886, startPoint y: 144, endPoint x: 895, endPoint y: 129, distance: 17.4
click at [887, 143] on p "This price includes full Ash"l service provided on [DEMOGRAPHIC_DATA] at the Si…" at bounding box center [642, 143] width 527 height 50
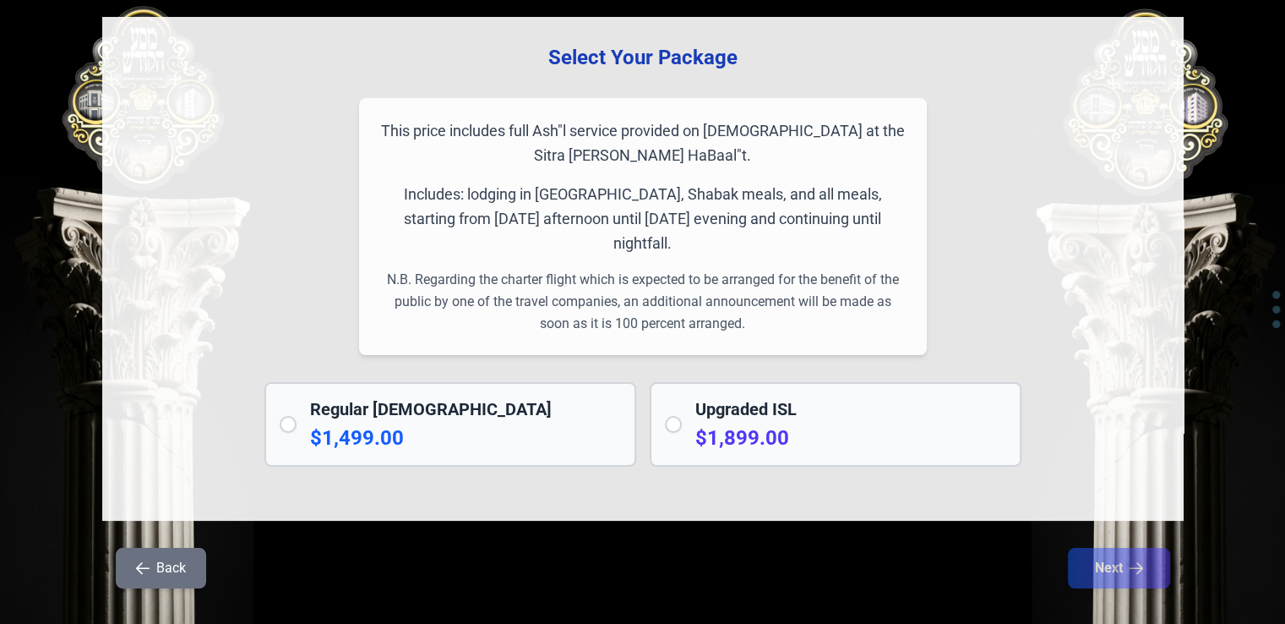
click at [897, 124] on p "This price includes full Ash"l service provided on [DEMOGRAPHIC_DATA] at the Si…" at bounding box center [642, 143] width 527 height 50
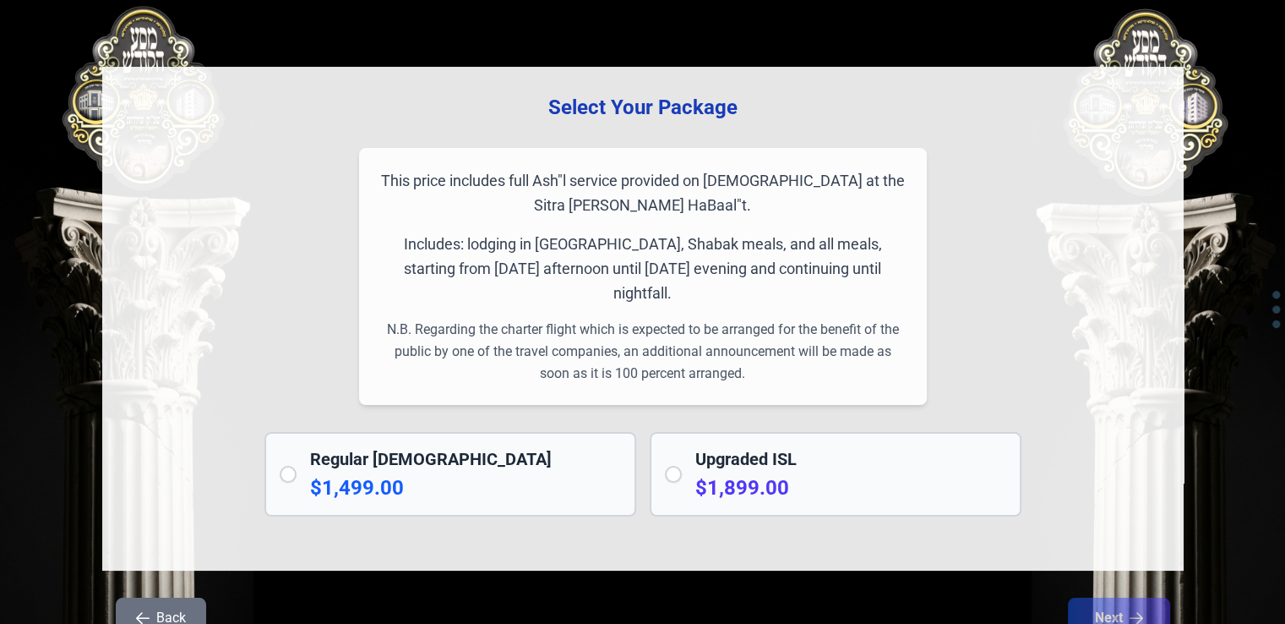
scroll to position [0, 0]
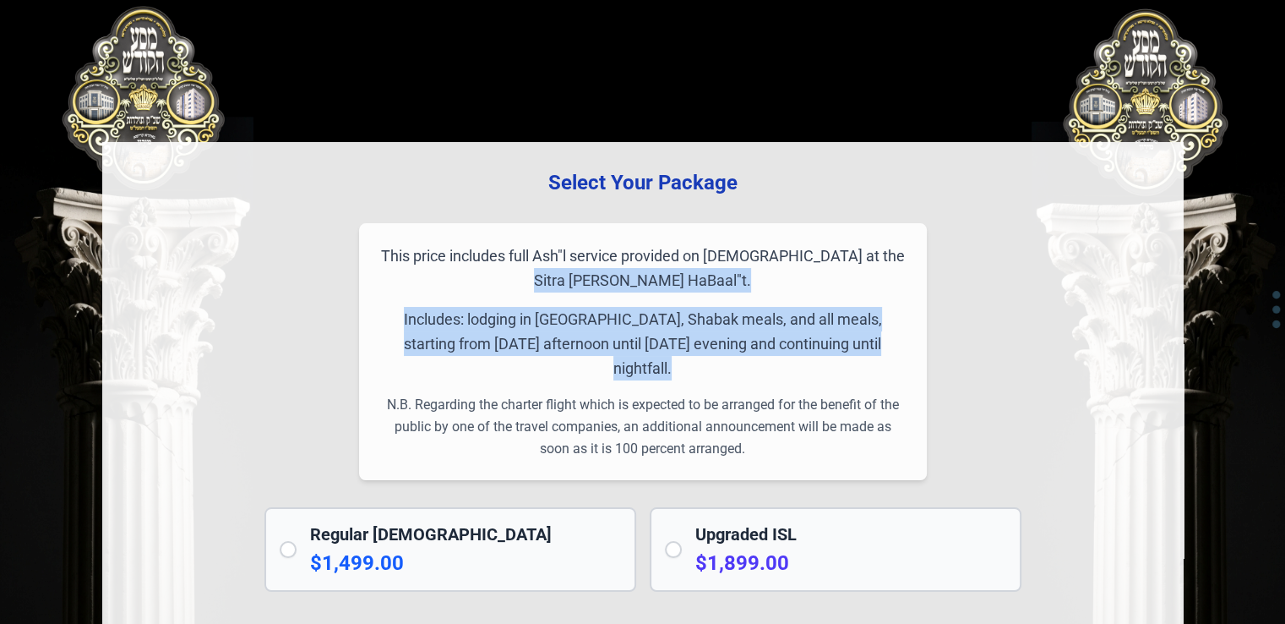
drag, startPoint x: 403, startPoint y: 253, endPoint x: 910, endPoint y: 383, distance: 523.1
click at [935, 381] on div "Select Your Package This price includes full Ash"l service provided on [DEMOGRA…" at bounding box center [642, 394] width 1081 height 504
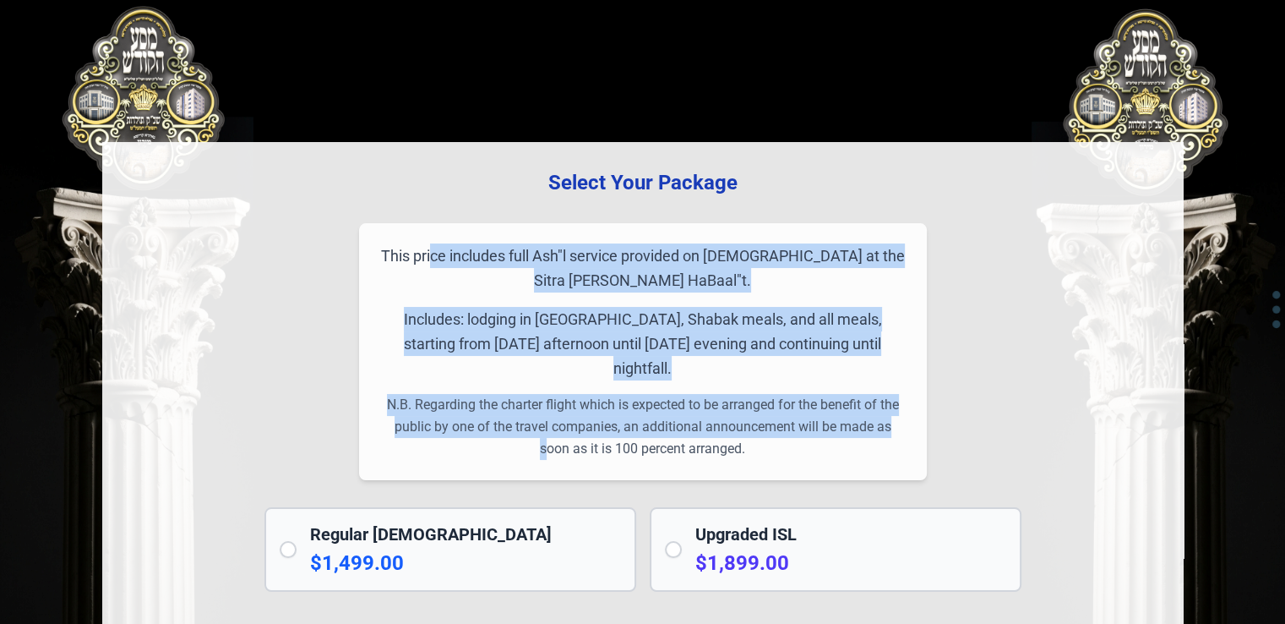
drag, startPoint x: 747, startPoint y: 417, endPoint x: 439, endPoint y: 237, distance: 355.9
click at [439, 237] on div "This price includes full Ash"l service provided on [DEMOGRAPHIC_DATA] at the Si…" at bounding box center [643, 351] width 568 height 257
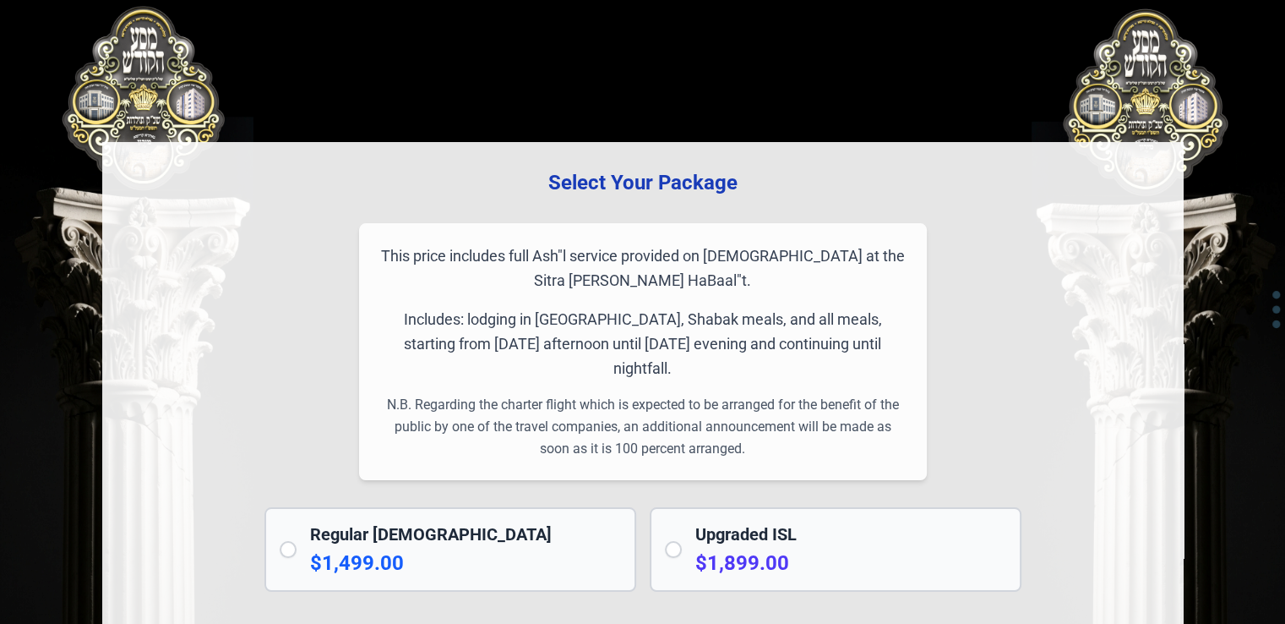
click at [615, 440] on div "This price includes full Ash"l service provided on [DEMOGRAPHIC_DATA] at the Si…" at bounding box center [643, 351] width 568 height 257
click at [603, 422] on font "N.B. Regarding the charter flight which is expected to be arranged for the bene…" at bounding box center [643, 426] width 512 height 60
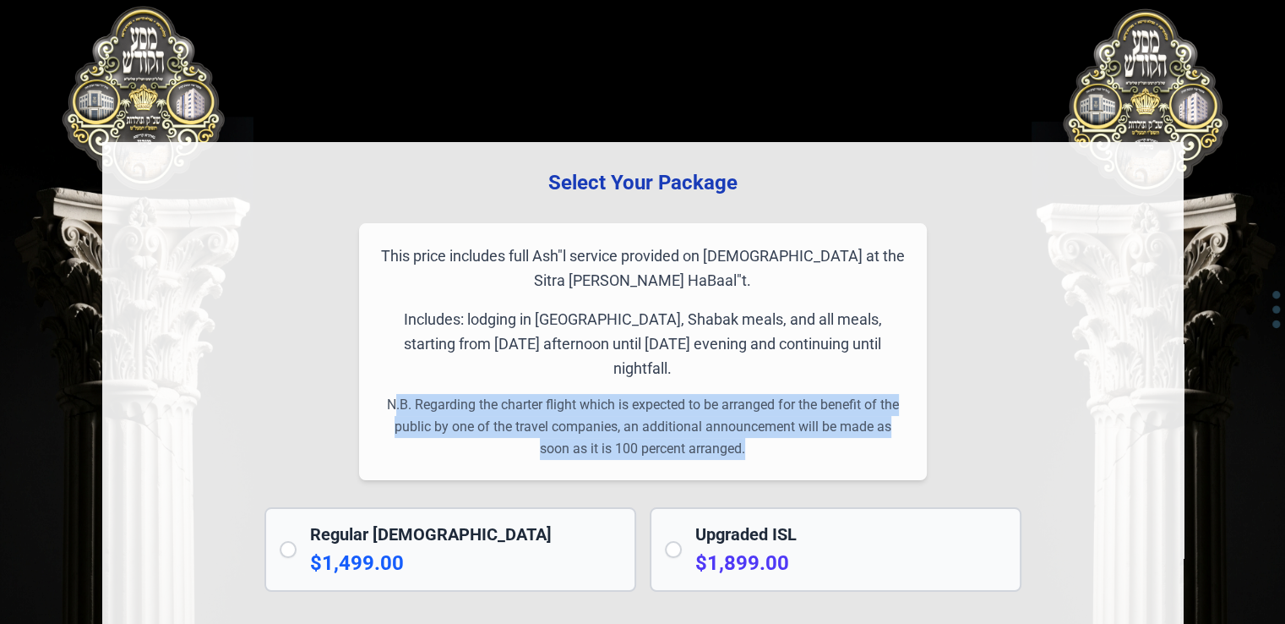
click at [603, 422] on font "N.B. Regarding the charter flight which is expected to be arranged for the bene…" at bounding box center [643, 426] width 512 height 60
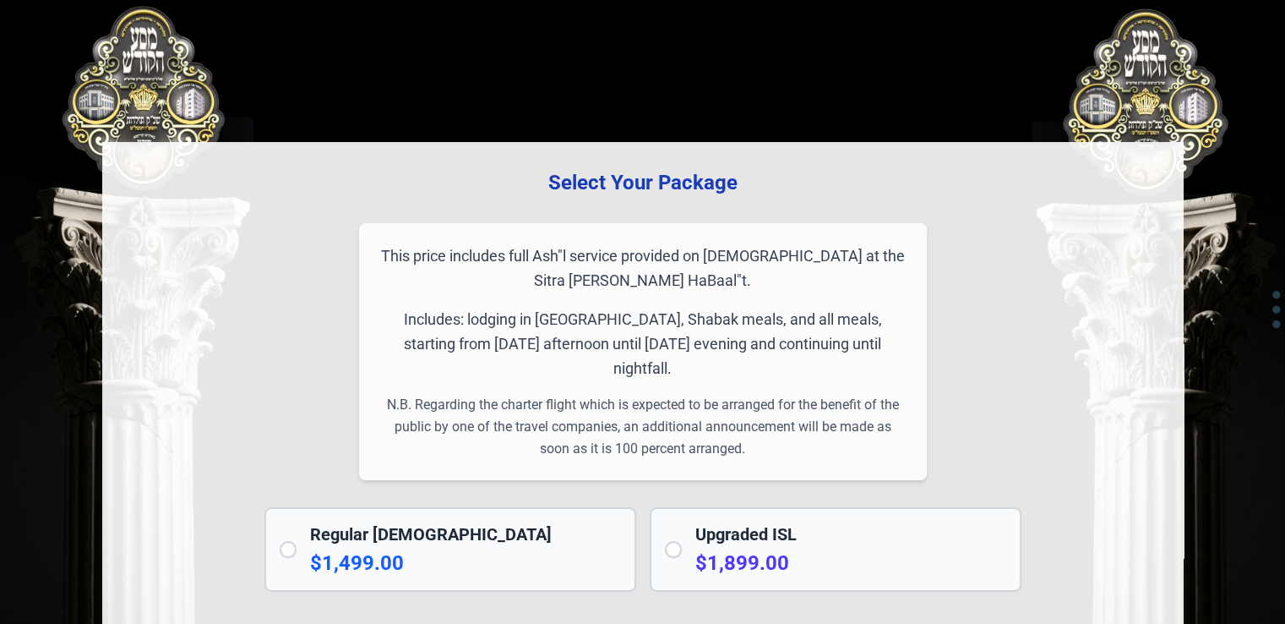
click at [405, 248] on font "This price includes full Ash"l service provided on [DEMOGRAPHIC_DATA] at the Si…" at bounding box center [643, 268] width 524 height 42
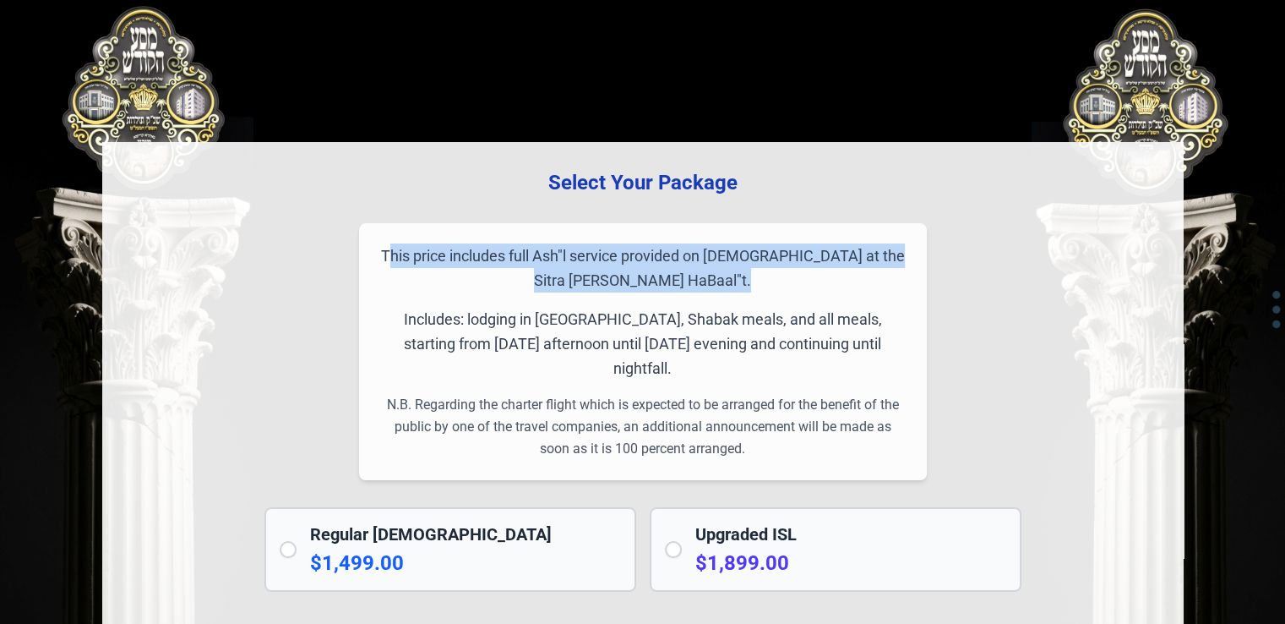
click at [405, 248] on font "This price includes full Ash"l service provided on [DEMOGRAPHIC_DATA] at the Si…" at bounding box center [643, 268] width 524 height 42
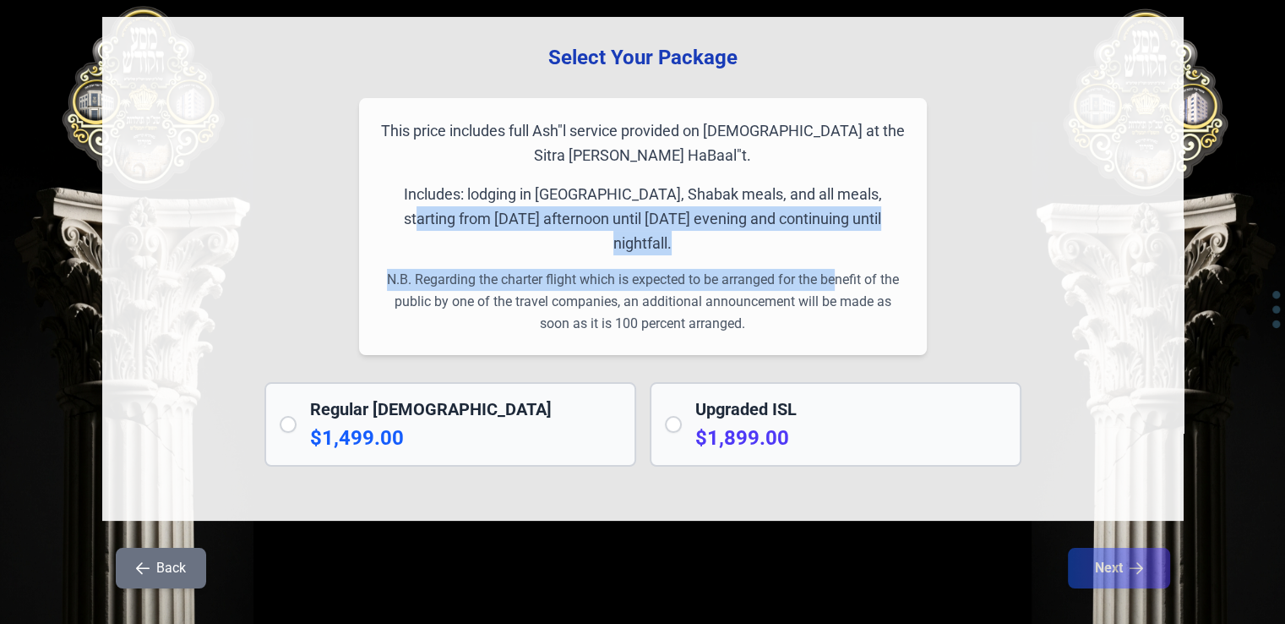
drag, startPoint x: 406, startPoint y: 193, endPoint x: 831, endPoint y: 238, distance: 428.2
click at [831, 238] on div "This price includes full Ash"l service provided on [DEMOGRAPHIC_DATA] at the Si…" at bounding box center [643, 226] width 568 height 257
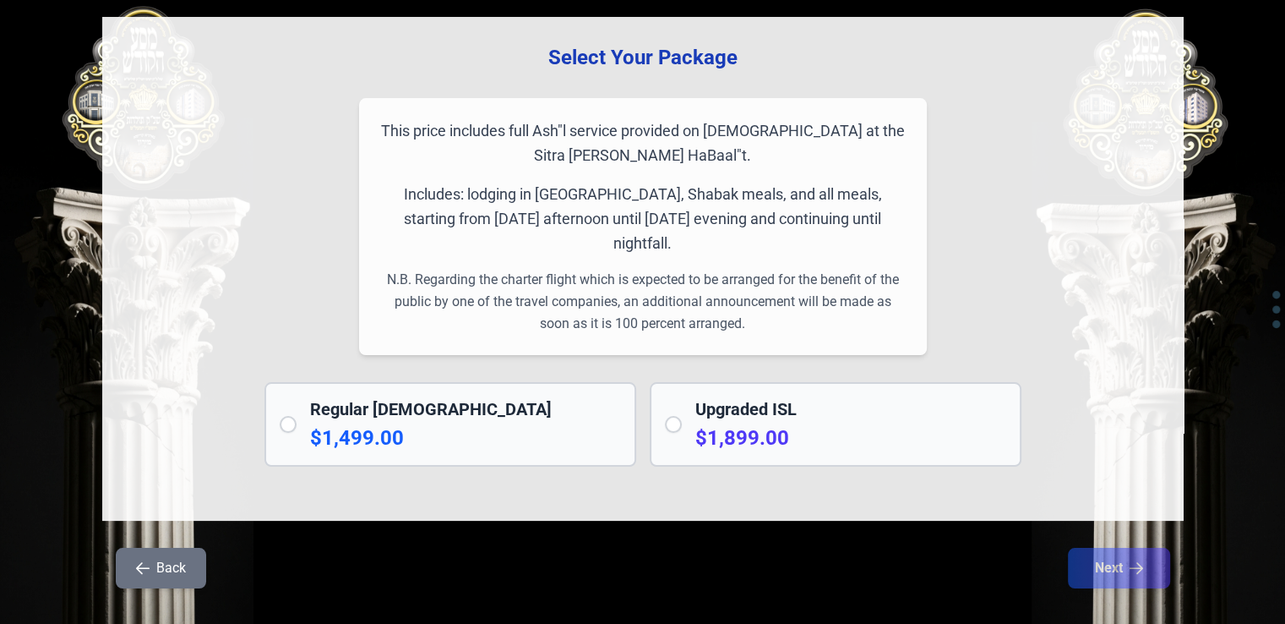
click at [527, 182] on p "Includes: lodging in [GEOGRAPHIC_DATA], Shabak meals, and all meals, starting f…" at bounding box center [642, 219] width 527 height 74
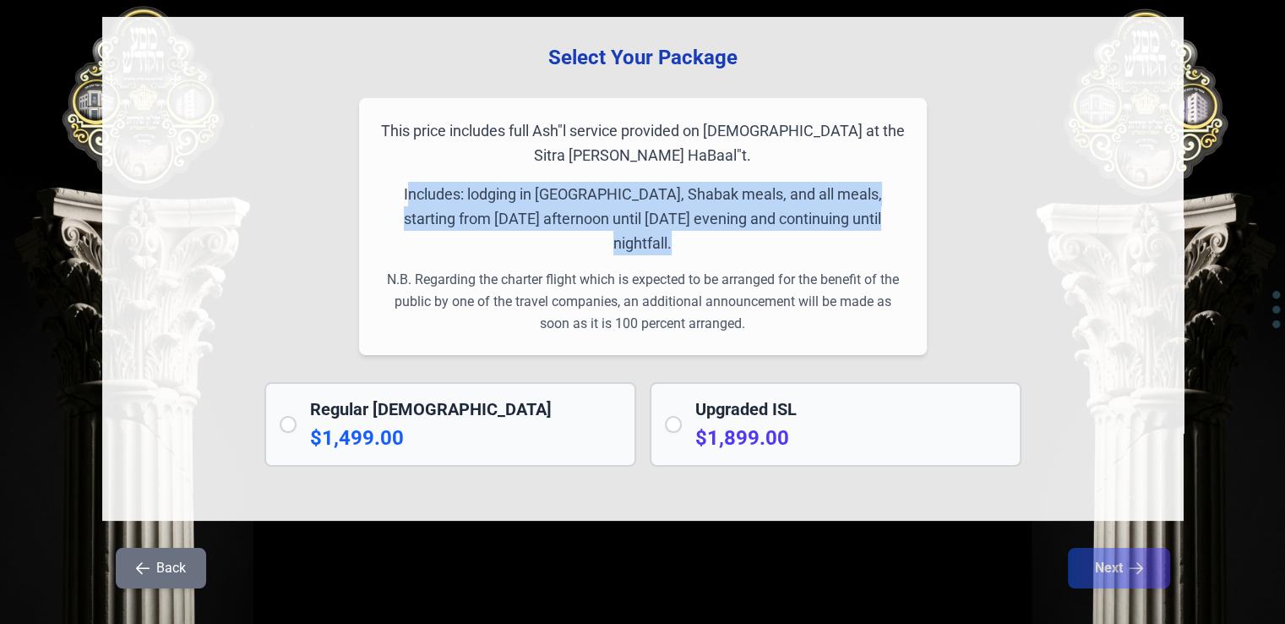
click at [527, 182] on p "Includes: lodging in [GEOGRAPHIC_DATA], Shabak meals, and all meals, starting f…" at bounding box center [642, 219] width 527 height 74
click at [527, 185] on p "Includes: lodging in [GEOGRAPHIC_DATA], Shabak meals, and all meals, starting f…" at bounding box center [642, 219] width 527 height 74
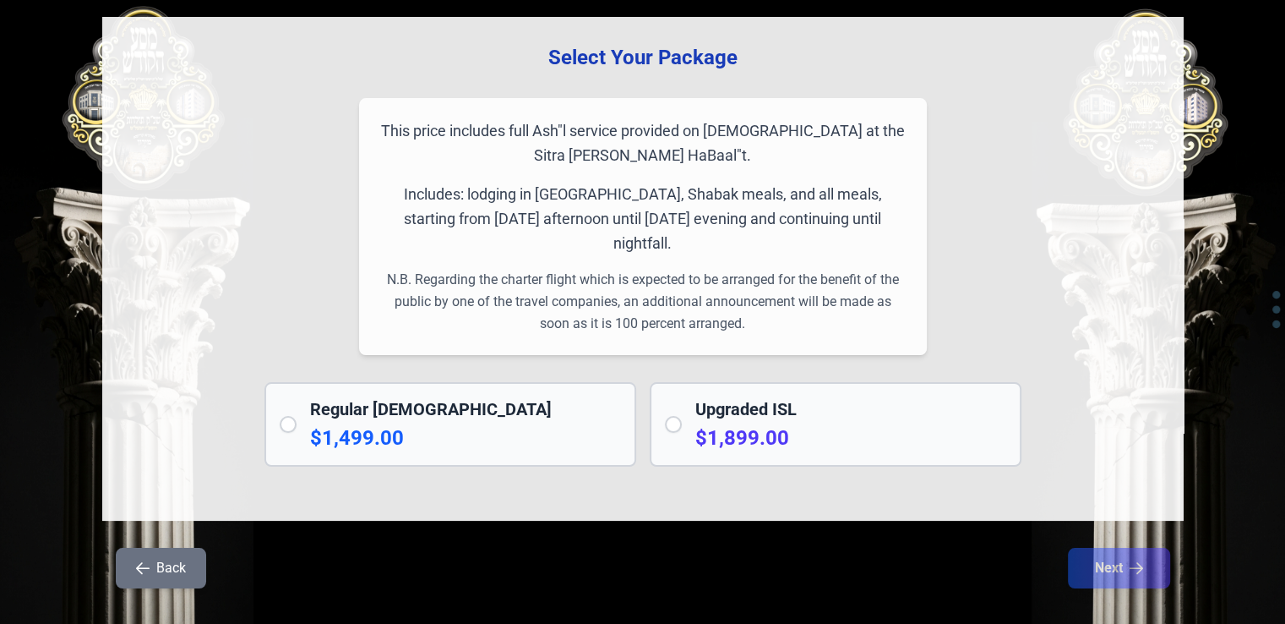
click at [783, 271] on font "N.B. Regarding the charter flight which is expected to be arranged for the bene…" at bounding box center [643, 301] width 512 height 60
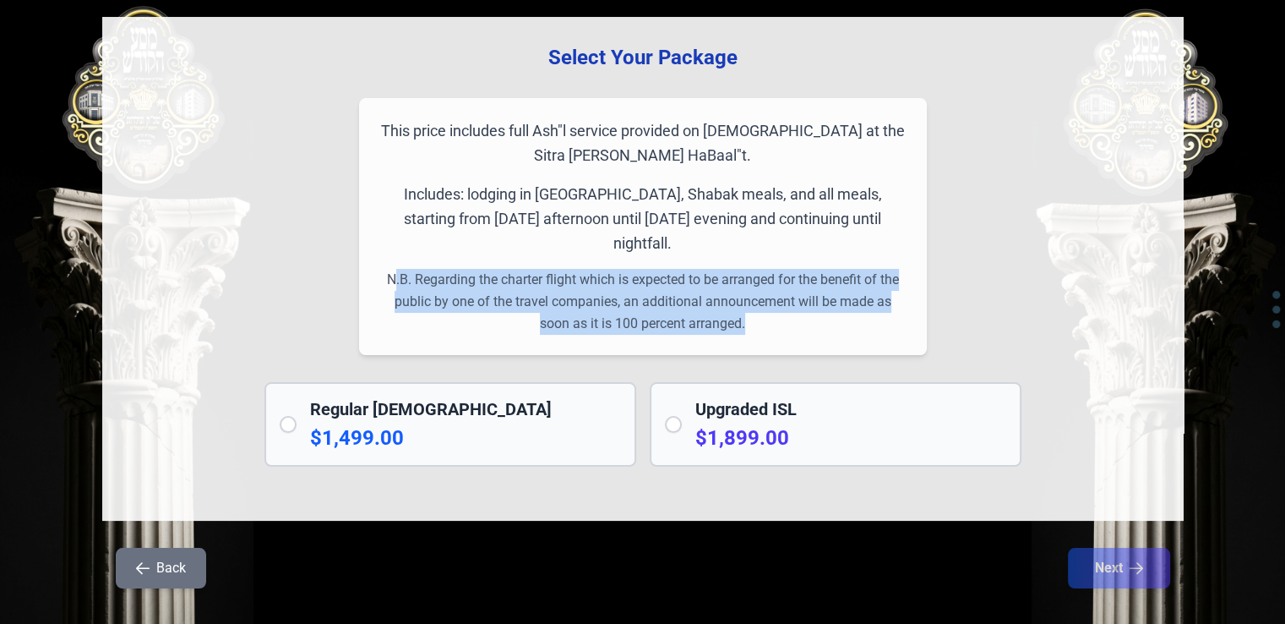
click at [783, 271] on font "N.B. Regarding the charter flight which is expected to be arranged for the bene…" at bounding box center [643, 301] width 512 height 60
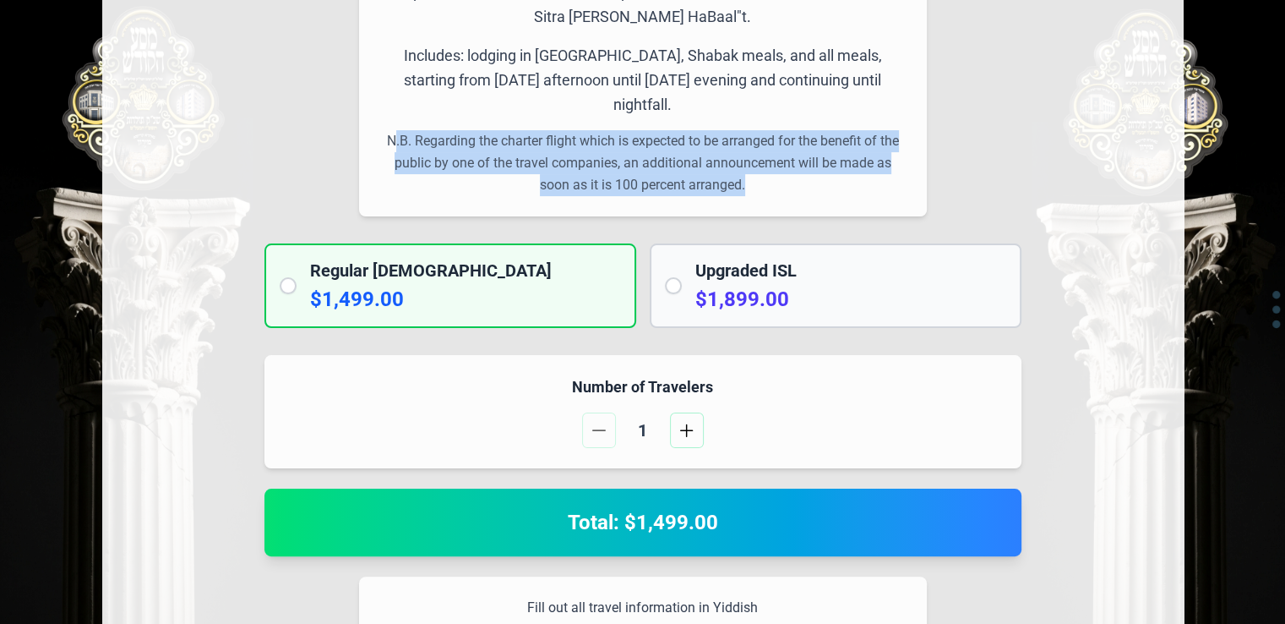
scroll to position [463, 0]
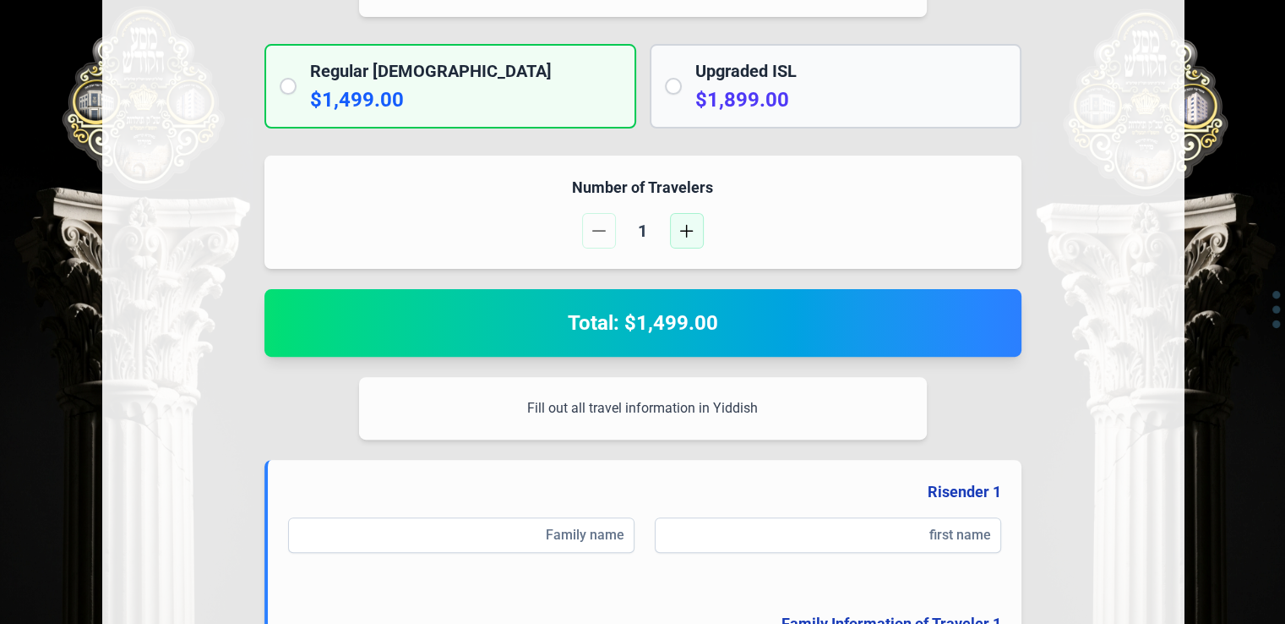
click at [689, 224] on span "button" at bounding box center [687, 231] width 14 height 14
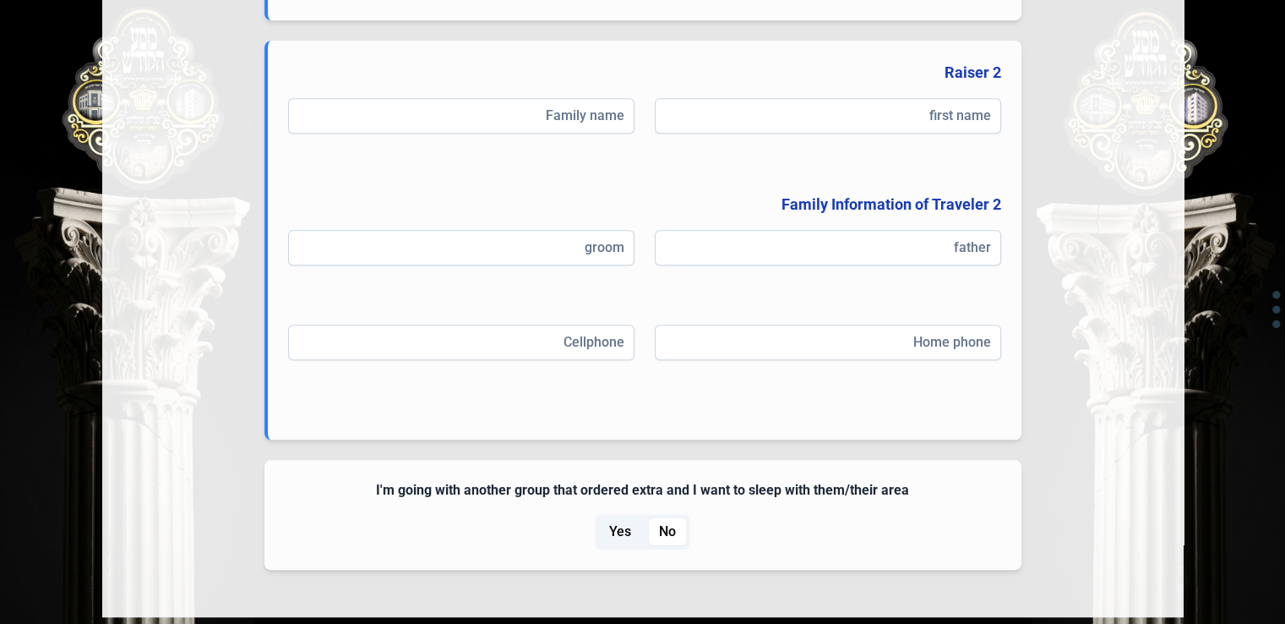
scroll to position [1397, 0]
